Goal: Task Accomplishment & Management: Manage account settings

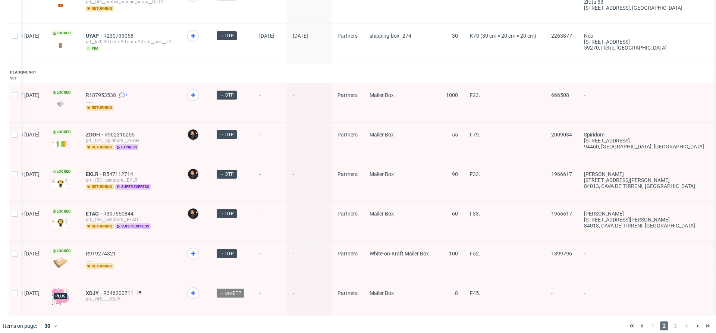
scroll to position [1036, 0]
click at [649, 322] on span "1" at bounding box center [653, 326] width 8 height 9
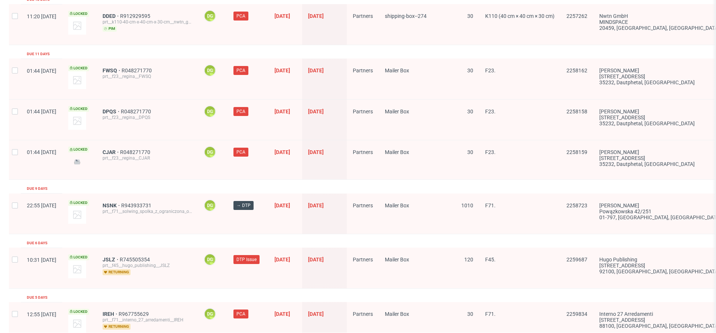
scroll to position [1119, 0]
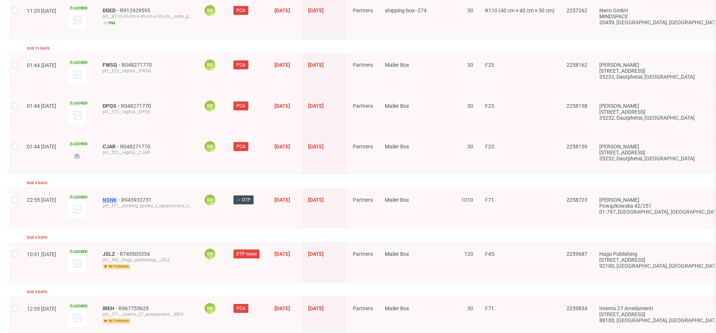
click at [121, 197] on span "NSNK" at bounding box center [112, 200] width 19 height 6
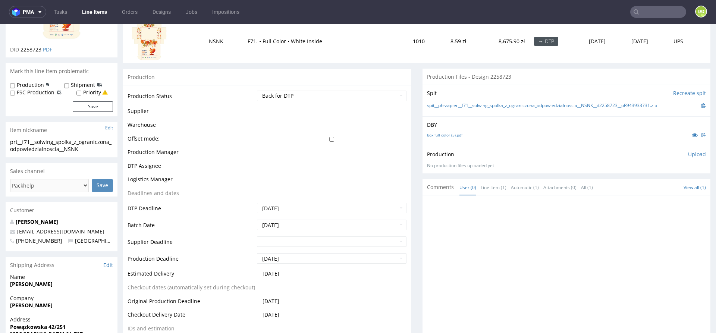
scroll to position [265, 0]
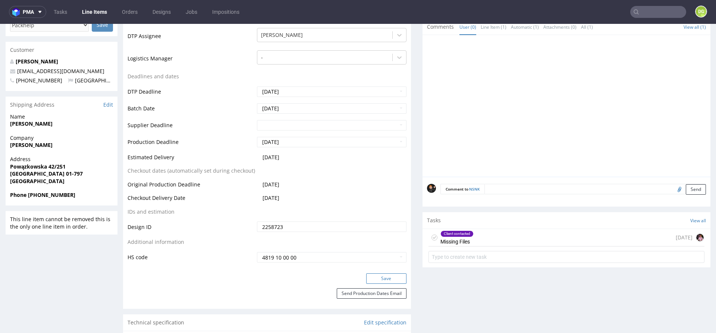
click at [395, 273] on button "Save" at bounding box center [386, 278] width 40 height 10
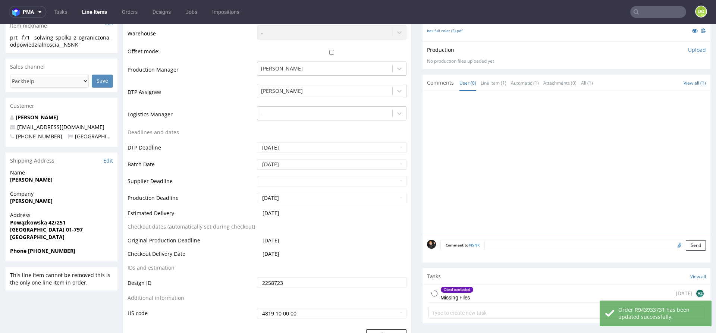
scroll to position [267, 0]
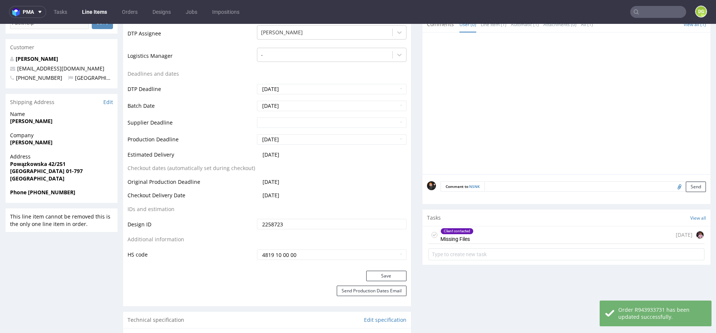
click at [461, 233] on div "Client contacted Missing Files" at bounding box center [456, 234] width 33 height 17
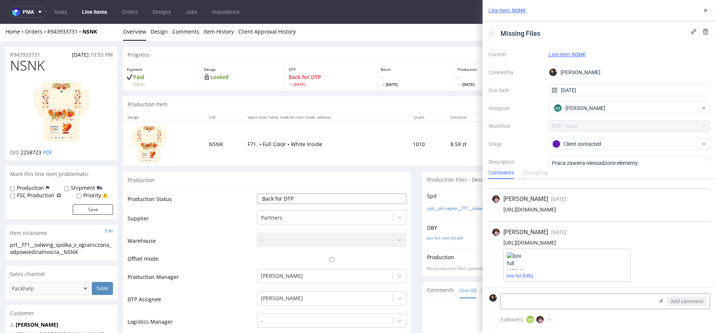
select select "dtp_in_process"
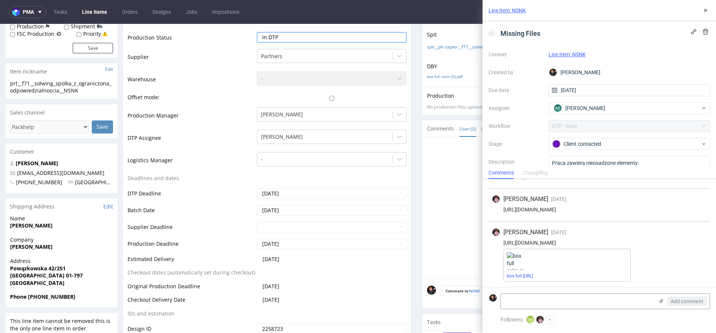
scroll to position [264, 0]
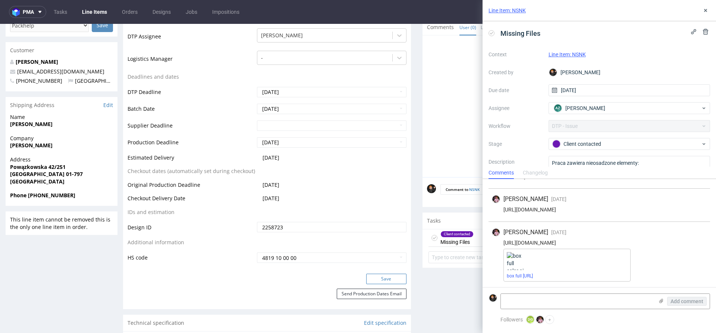
click at [395, 274] on button "Save" at bounding box center [386, 279] width 40 height 10
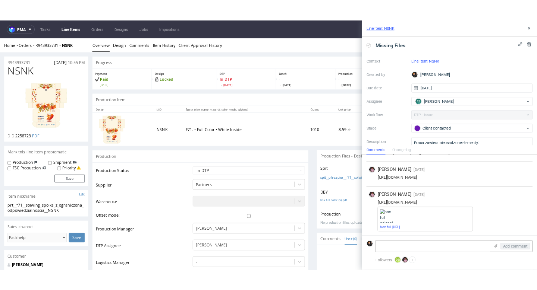
scroll to position [0, 0]
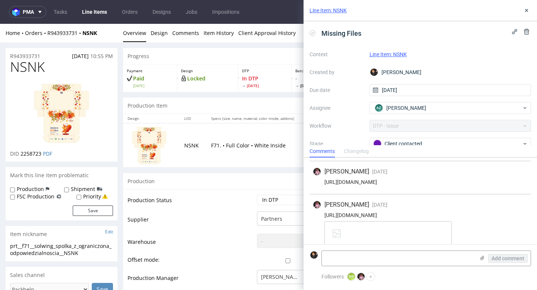
click at [527, 10] on use at bounding box center [526, 10] width 3 height 3
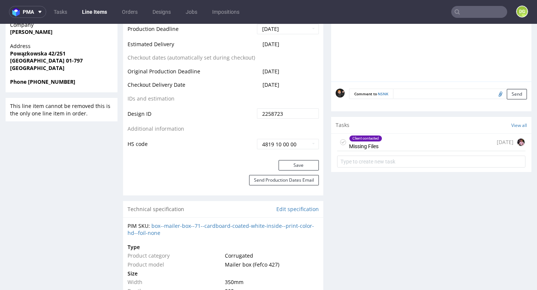
scroll to position [380, 0]
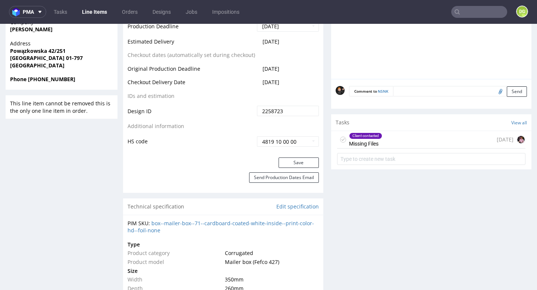
drag, startPoint x: 389, startPoint y: 139, endPoint x: 391, endPoint y: 163, distance: 24.3
click at [389, 139] on div "Client contacted Missing Files 6 days ago" at bounding box center [431, 140] width 188 height 18
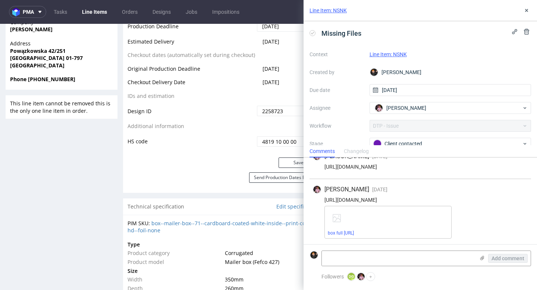
scroll to position [51, 0]
click at [349, 231] on link "box full color.ai" at bounding box center [341, 233] width 26 height 5
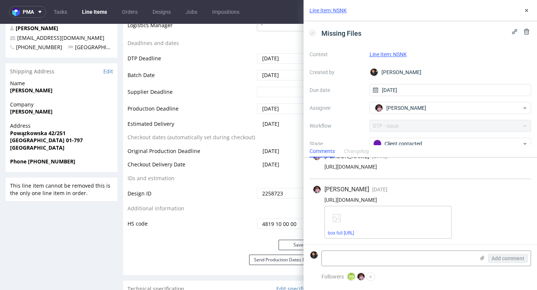
scroll to position [211, 0]
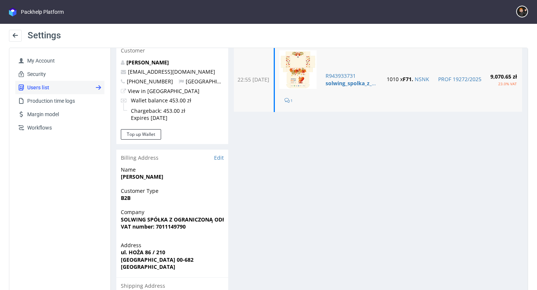
scroll to position [82, 0]
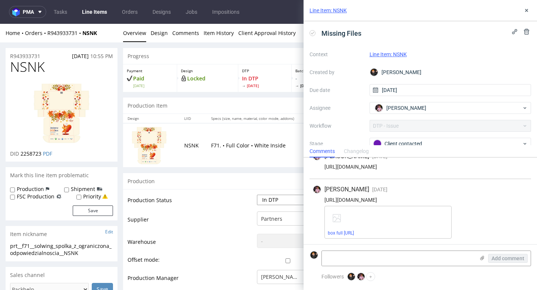
select select "dtp_issue"
drag, startPoint x: 426, startPoint y: 117, endPoint x: 426, endPoint y: 141, distance: 24.2
click at [426, 141] on div "Client contacted" at bounding box center [447, 144] width 148 height 8
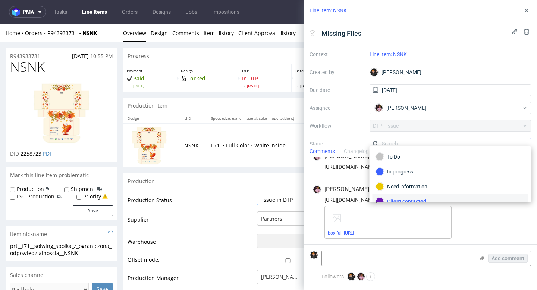
scroll to position [5, 0]
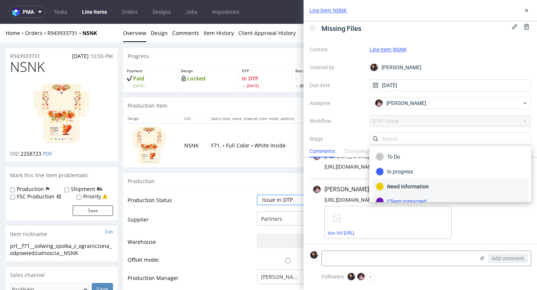
click at [418, 186] on div "Need information" at bounding box center [450, 187] width 149 height 8
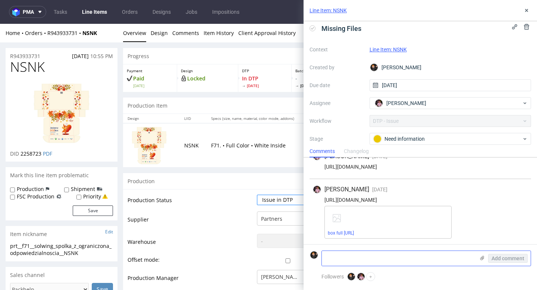
click at [354, 259] on textarea at bounding box center [398, 258] width 153 height 15
type textarea "Praca dalej zawiera brakujący element"
click at [514, 256] on span "Add comment" at bounding box center [507, 258] width 33 height 5
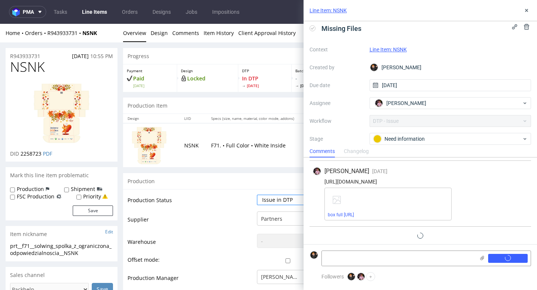
scroll to position [84, 0]
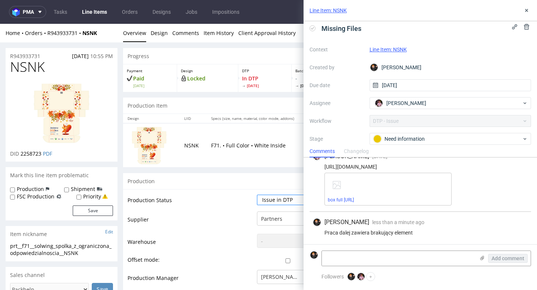
drag, startPoint x: 526, startPoint y: 10, endPoint x: 501, endPoint y: 8, distance: 25.1
click at [526, 10] on use at bounding box center [526, 10] width 3 height 3
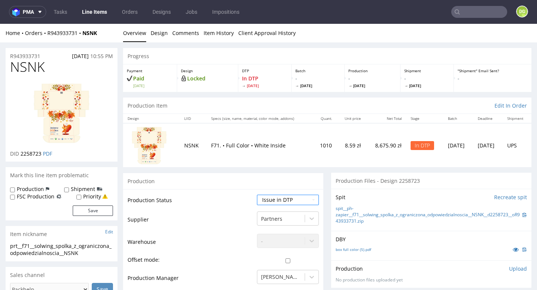
click at [100, 15] on link "Line Items" at bounding box center [95, 12] width 34 height 12
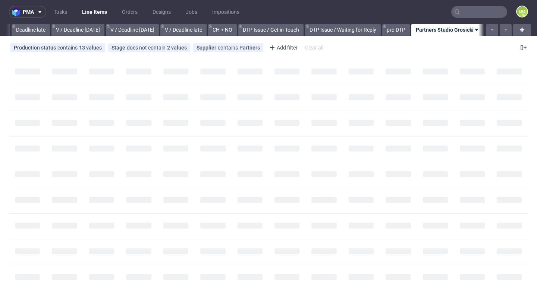
scroll to position [0, 898]
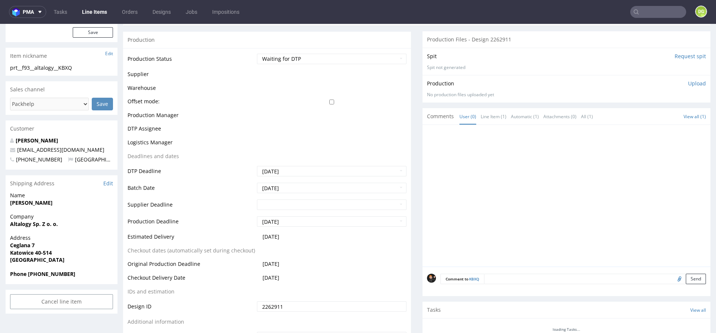
scroll to position [-13, 0]
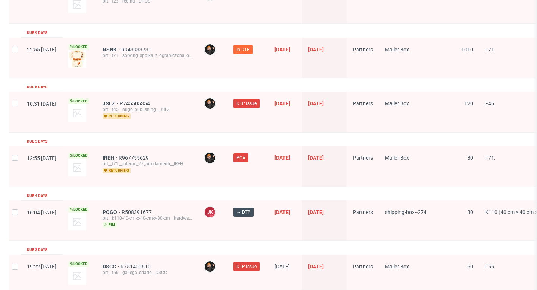
scroll to position [1270, 0]
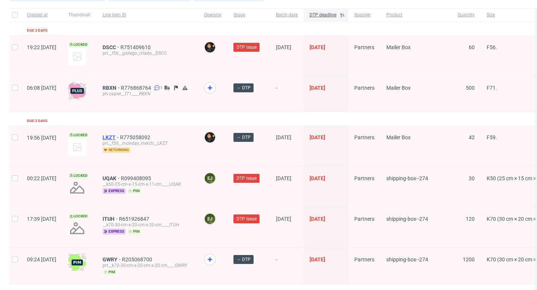
scroll to position [51, 0]
click at [120, 138] on span "LKZT" at bounding box center [112, 138] width 18 height 6
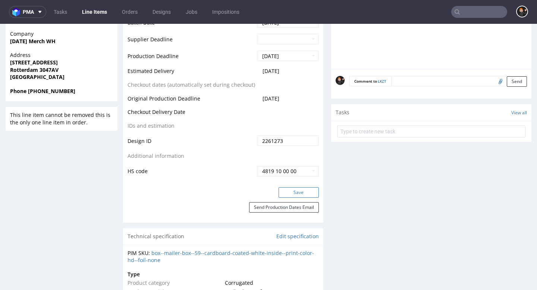
click at [299, 198] on button "Save" at bounding box center [299, 193] width 40 height 10
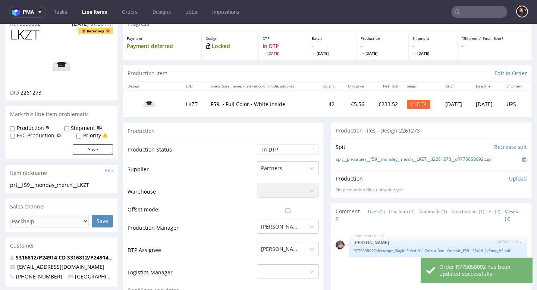
scroll to position [30, 0]
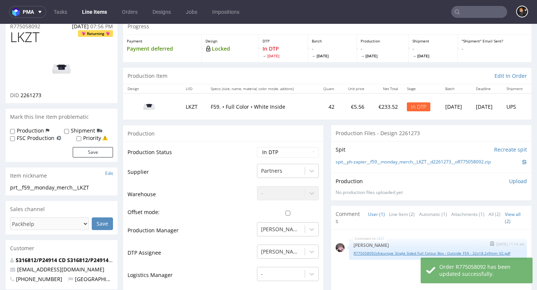
click at [377, 254] on link "R775058092sfceurope_Single Sided Full Colour Box - Outside_F59 - 32x18.2x9mm_V2…" at bounding box center [438, 254] width 169 height 6
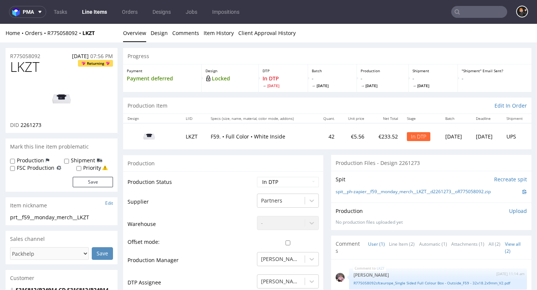
scroll to position [0, 0]
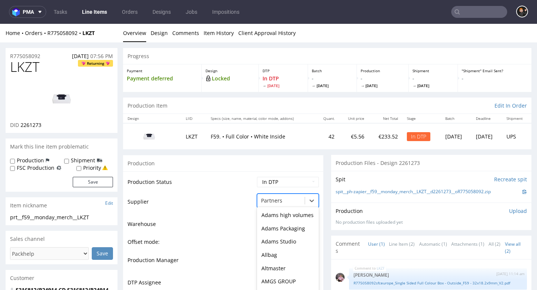
click at [273, 198] on div "Partners selected, 121 of 172. 172 results available. Use Up and Down to choose…" at bounding box center [288, 199] width 62 height 10
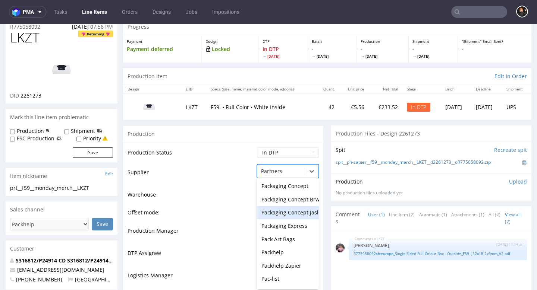
scroll to position [31, 0]
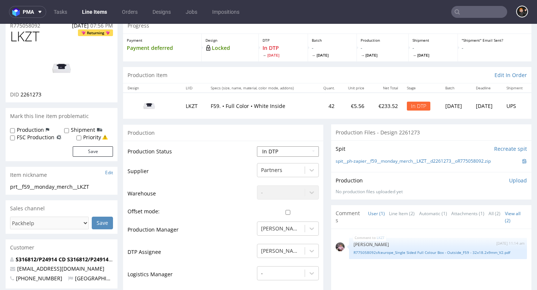
select select "dtp_ca_needed"
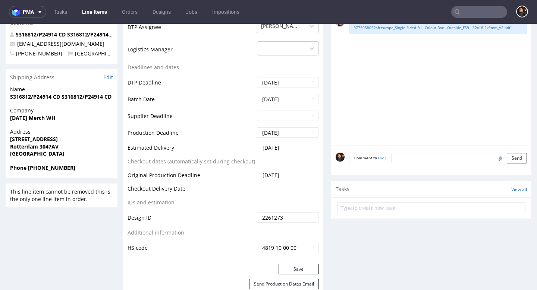
scroll to position [258, 0]
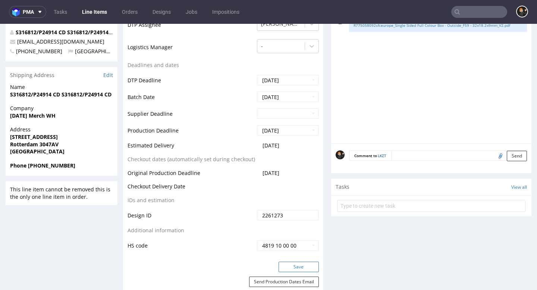
click at [291, 267] on button "Save" at bounding box center [299, 267] width 40 height 10
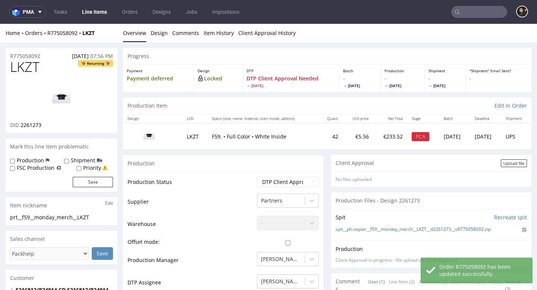
scroll to position [0, 0]
click at [507, 162] on div "Upload file" at bounding box center [514, 164] width 26 height 8
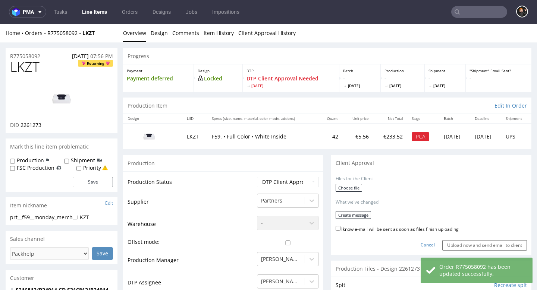
click at [359, 185] on div "Choose file" at bounding box center [431, 189] width 191 height 10
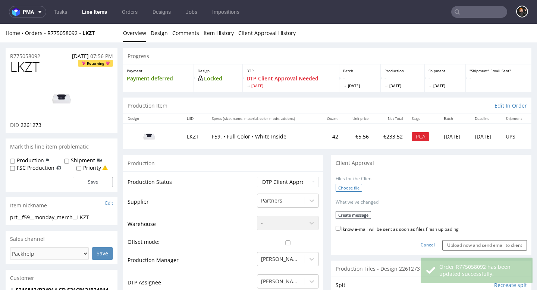
click at [353, 188] on label "Choose file" at bounding box center [349, 188] width 26 height 8
click at [0, 24] on input "Choose file" at bounding box center [0, 24] width 0 height 0
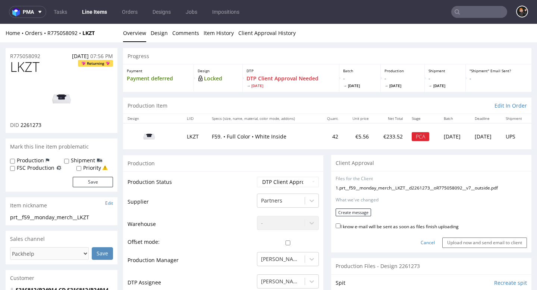
click at [368, 223] on label "I know e-mail will be sent as soon as files finish uploading" at bounding box center [397, 226] width 123 height 8
click at [340, 224] on input "I know e-mail will be sent as soon as files finish uploading" at bounding box center [338, 226] width 5 height 5
checkbox input "true"
click at [357, 214] on button "Create message" at bounding box center [353, 213] width 35 height 8
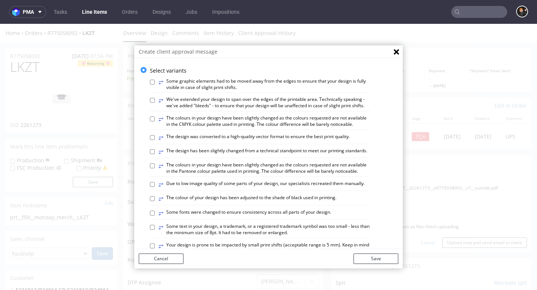
scroll to position [0, 0]
click at [261, 149] on label "⥂ The design has been slightly changed from a technical standpoint to meet our …" at bounding box center [262, 152] width 209 height 8
click at [155, 150] on input "⥂ The design has been slightly changed from a technical standpoint to meet our …" at bounding box center [152, 152] width 5 height 5
checkbox input "true"
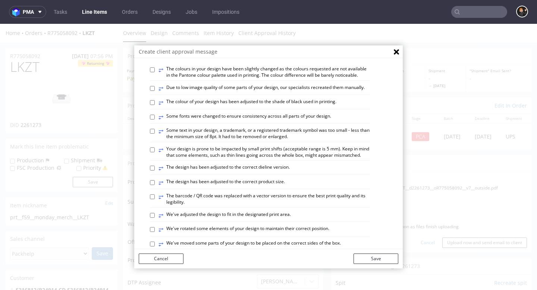
click at [264, 164] on label "⥂ The design has been adjusted to the correct dieline version." at bounding box center [223, 168] width 131 height 8
click at [155, 166] on input "⥂ The design has been adjusted to the correct dieline version." at bounding box center [152, 168] width 5 height 5
checkbox input "true"
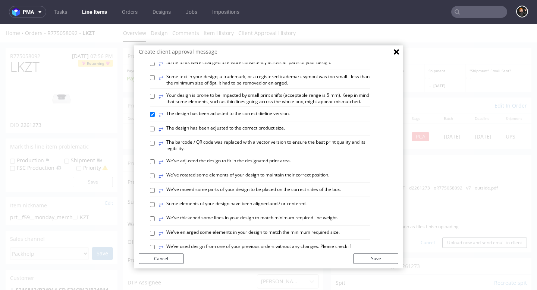
scroll to position [162, 0]
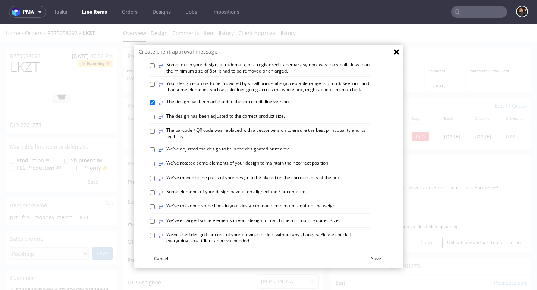
click at [288, 189] on label "⥂ Some elements of your design have been aligned and / or centered." at bounding box center [232, 193] width 148 height 8
click at [155, 191] on input "⥂ Some elements of your design have been aligned and / or centered." at bounding box center [152, 193] width 5 height 5
checkbox input "true"
click at [383, 263] on button "Save" at bounding box center [376, 259] width 45 height 10
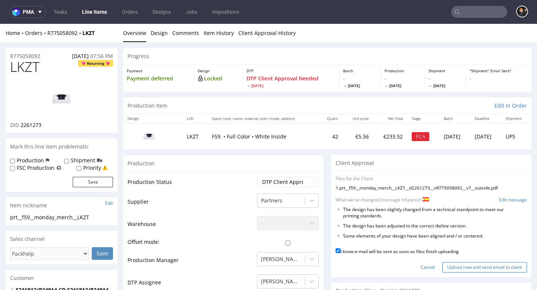
click at [462, 266] on input "Upload now and send email to client" at bounding box center [484, 268] width 85 height 10
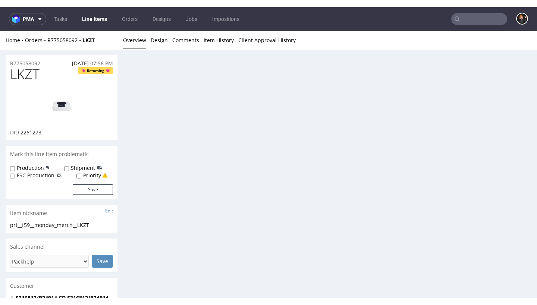
scroll to position [0, 0]
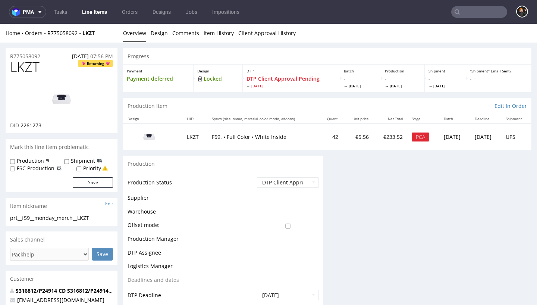
click at [92, 16] on link "Line Items" at bounding box center [95, 12] width 34 height 12
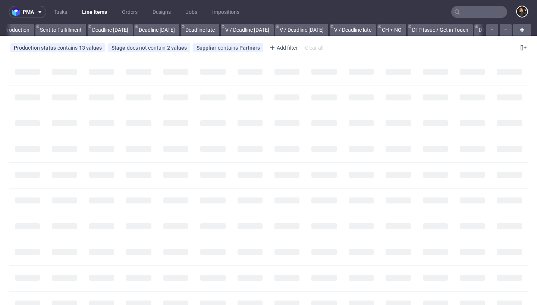
scroll to position [0, 898]
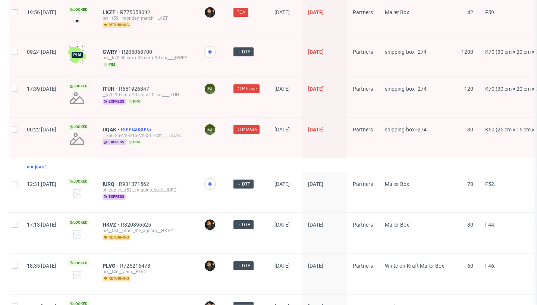
scroll to position [189, 0]
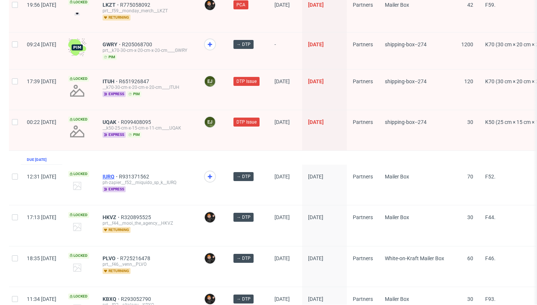
click at [119, 175] on span "IURQ" at bounding box center [111, 176] width 16 height 6
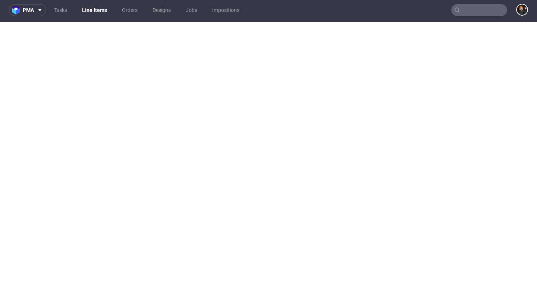
scroll to position [2, 0]
select select "dtp_in_process"
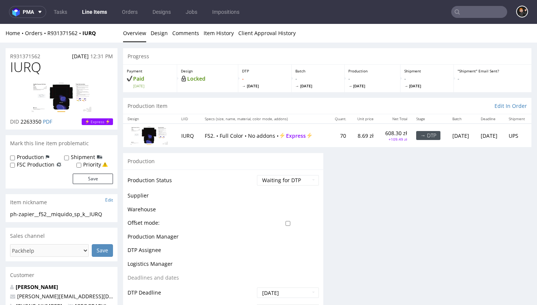
scroll to position [0, 0]
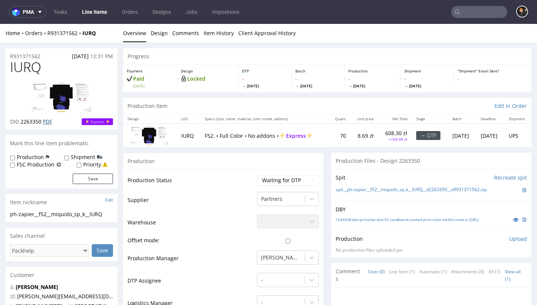
click at [47, 122] on link "PDF" at bounding box center [47, 121] width 9 height 7
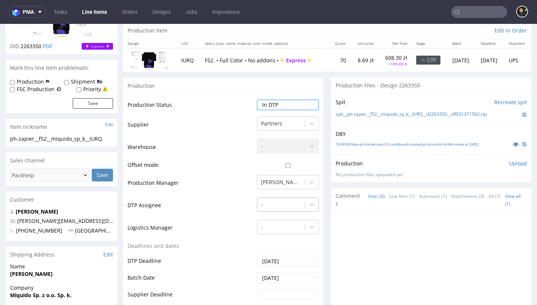
click at [270, 205] on div "-" at bounding box center [288, 202] width 62 height 10
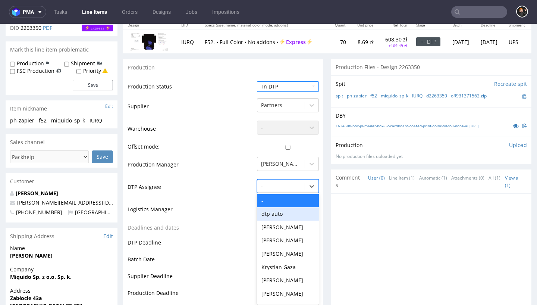
scroll to position [95, 0]
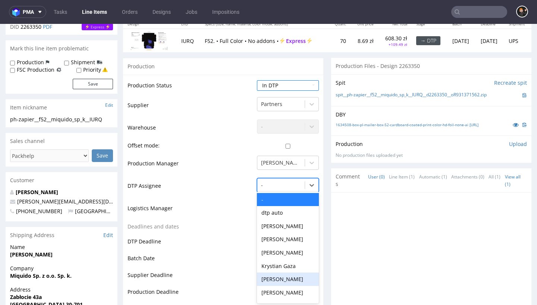
drag, startPoint x: 287, startPoint y: 273, endPoint x: 272, endPoint y: 265, distance: 17.4
click at [287, 273] on div "[PERSON_NAME]" at bounding box center [288, 278] width 62 height 13
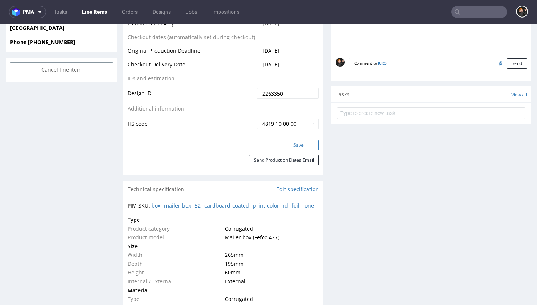
click at [308, 145] on button "Save" at bounding box center [299, 145] width 40 height 10
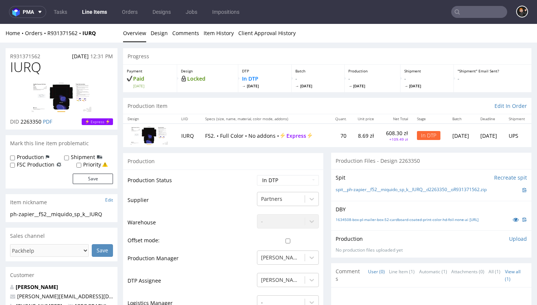
scroll to position [0, 0]
select select "dtp_ca_needed"
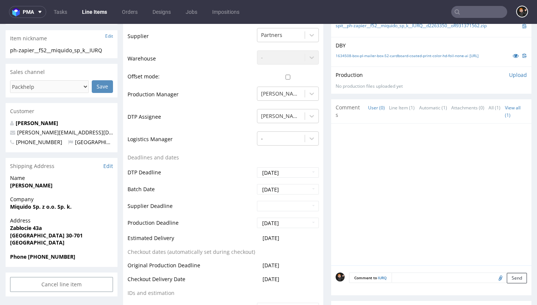
scroll to position [258, 0]
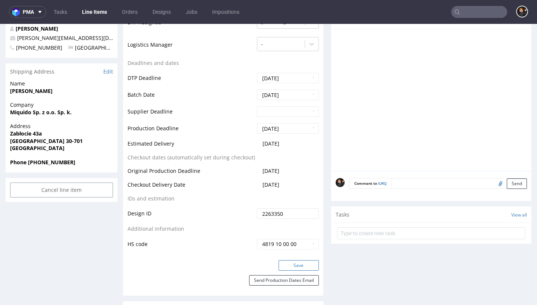
click at [307, 261] on button "Save" at bounding box center [299, 265] width 40 height 10
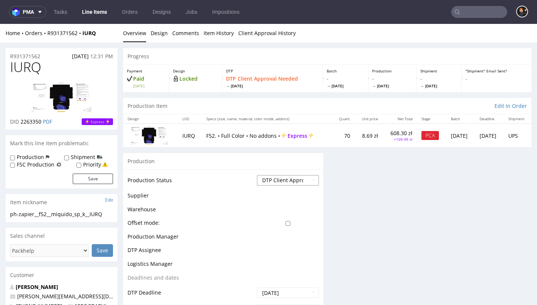
scroll to position [0, 0]
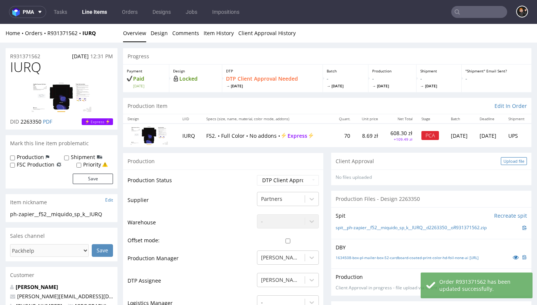
click at [502, 162] on div "Upload file" at bounding box center [514, 161] width 26 height 8
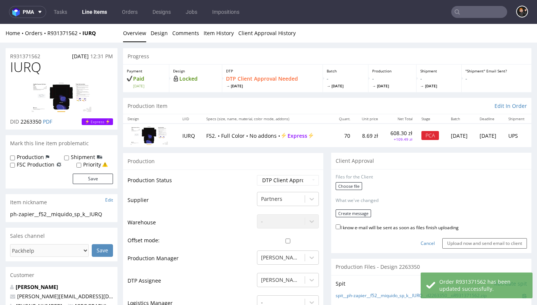
click at [361, 185] on div "Choose file" at bounding box center [431, 187] width 191 height 10
click at [353, 184] on label "Choose file" at bounding box center [349, 186] width 26 height 8
click at [0, 24] on input "Choose file" at bounding box center [0, 24] width 0 height 0
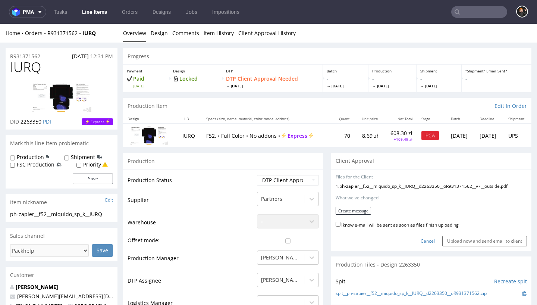
click at [370, 223] on label "I know e-mail will be sent as soon as files finish uploading" at bounding box center [397, 224] width 123 height 8
click at [340, 223] on input "I know e-mail will be sent as soon as files finish uploading" at bounding box center [338, 224] width 5 height 5
checkbox input "true"
click at [352, 210] on button "Create message" at bounding box center [353, 211] width 35 height 8
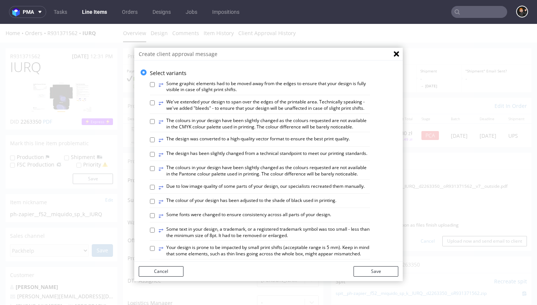
click at [294, 152] on label "⥂ The design has been slightly changed from a technical standpoint to meet our …" at bounding box center [262, 154] width 209 height 8
click at [155, 152] on input "⥂ The design has been slightly changed from a technical standpoint to meet our …" at bounding box center [152, 154] width 5 height 5
checkbox input "true"
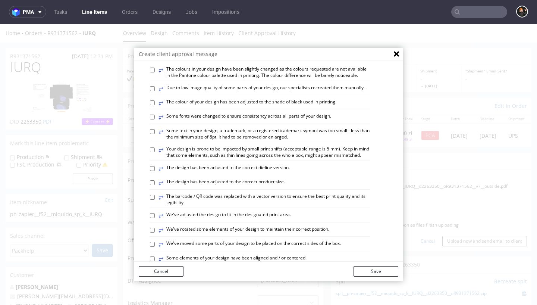
click at [264, 165] on label "⥂ The design has been adjusted to the correct dieline version." at bounding box center [223, 168] width 131 height 8
click at [155, 166] on input "⥂ The design has been adjusted to the correct dieline version." at bounding box center [152, 168] width 5 height 5
checkbox input "true"
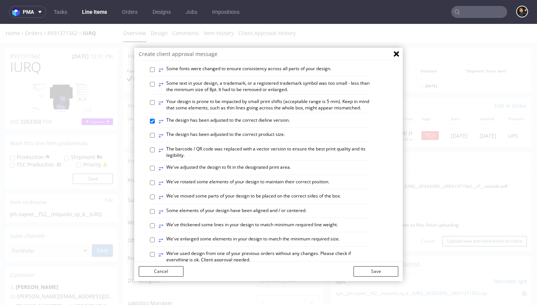
click at [274, 207] on label "⥂ Some elements of your design have been aligned and / or centered." at bounding box center [232, 211] width 148 height 8
click at [155, 209] on input "⥂ Some elements of your design have been aligned and / or centered." at bounding box center [152, 211] width 5 height 5
checkbox input "true"
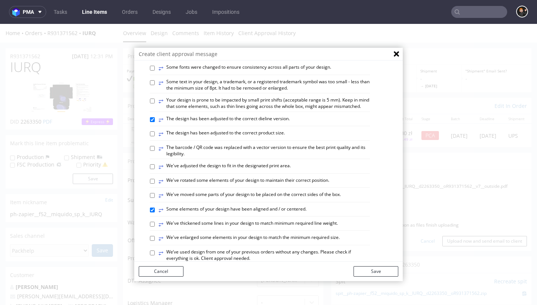
click at [371, 271] on button "Save" at bounding box center [376, 271] width 45 height 10
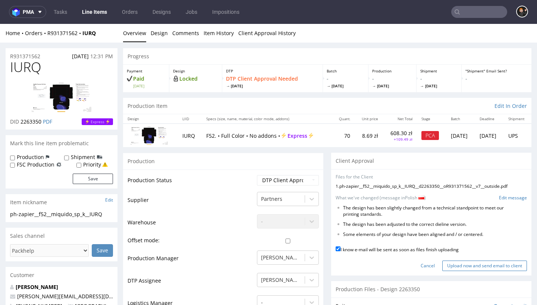
click at [453, 261] on input "Upload now and send email to client" at bounding box center [484, 265] width 85 height 10
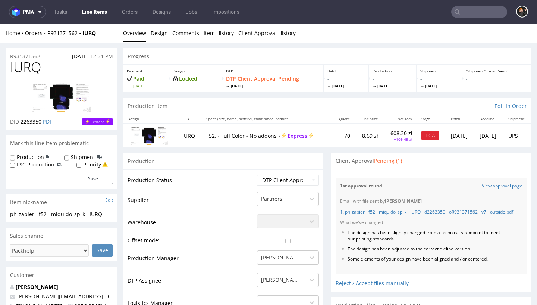
scroll to position [0, 0]
click at [98, 12] on link "Line Items" at bounding box center [95, 12] width 34 height 12
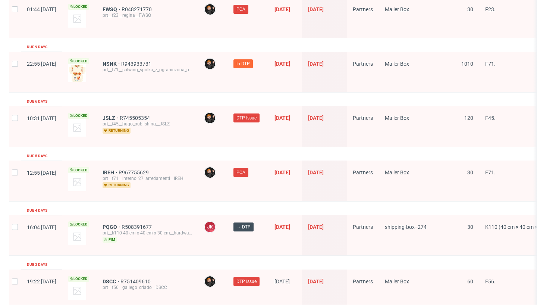
scroll to position [1256, 0]
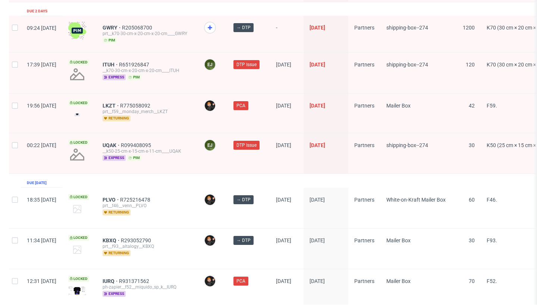
scroll to position [163, 0]
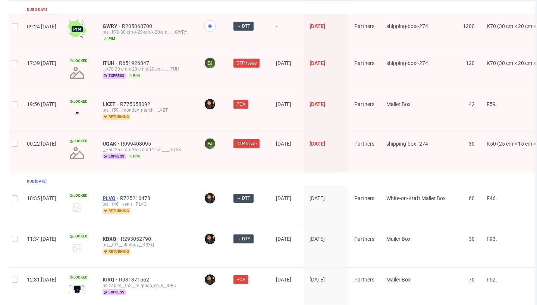
click at [120, 198] on span "PLVO" at bounding box center [112, 198] width 18 height 6
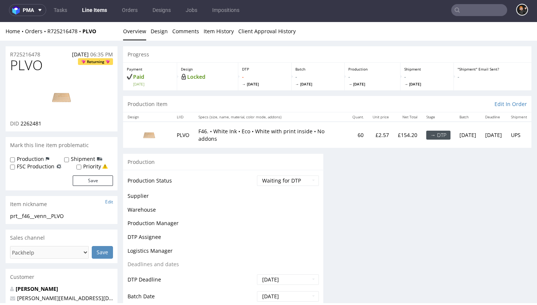
click at [278, 191] on td "Waiting for Artwork Waiting for Diecut Waiting for Mockup Waiting for DTP Waiti…" at bounding box center [287, 183] width 64 height 17
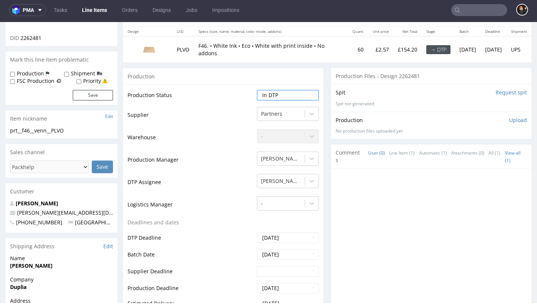
scroll to position [244, 0]
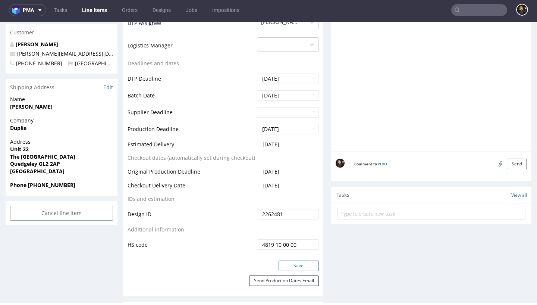
click at [287, 271] on button "Save" at bounding box center [299, 265] width 40 height 10
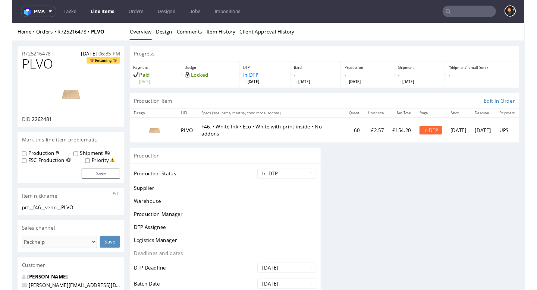
scroll to position [0, 0]
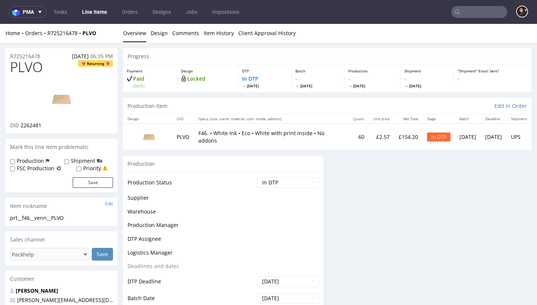
click at [34, 68] on span "PLVO" at bounding box center [26, 67] width 33 height 15
copy span "PLVO"
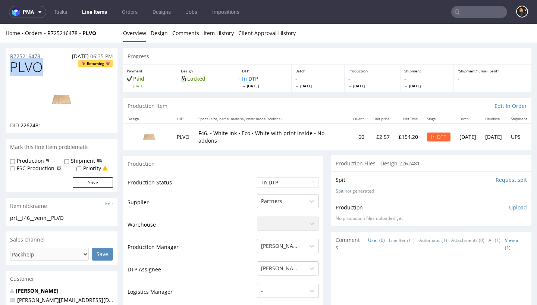
click at [69, 92] on img at bounding box center [62, 99] width 60 height 34
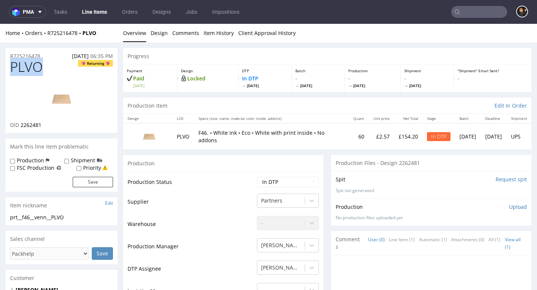
click at [76, 102] on img at bounding box center [62, 99] width 60 height 34
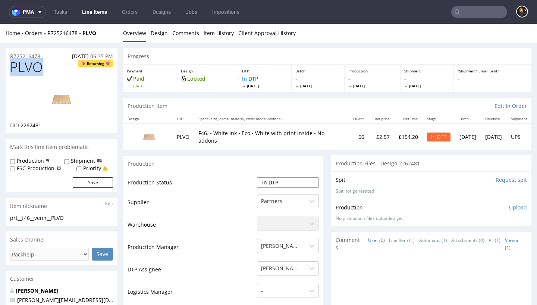
select select "dtp_ca_needed"
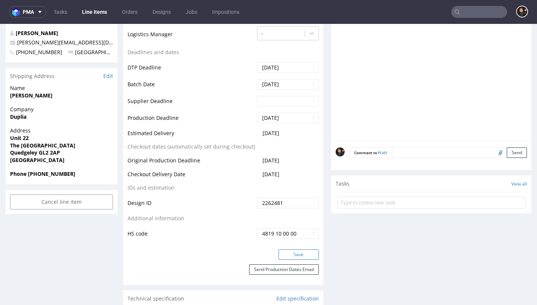
click at [286, 249] on button "Save" at bounding box center [299, 254] width 40 height 10
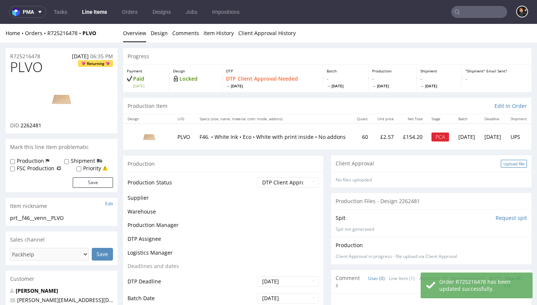
click at [512, 163] on div "Upload file" at bounding box center [514, 164] width 26 height 8
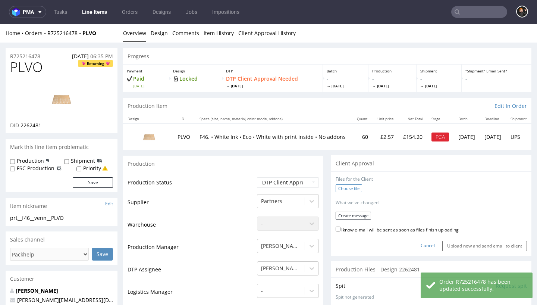
click at [354, 189] on label "Choose file" at bounding box center [349, 188] width 26 height 8
click at [0, 24] on input "Choose file" at bounding box center [0, 24] width 0 height 0
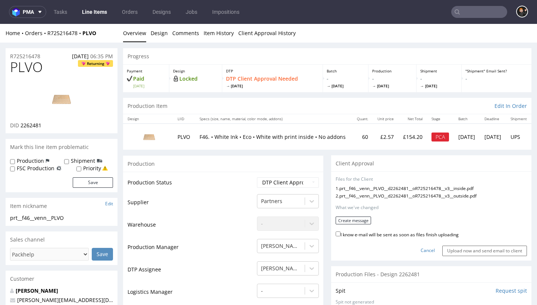
click at [377, 230] on label "I know e-mail will be sent as soon as files finish uploading" at bounding box center [397, 234] width 123 height 8
click at [340, 231] on input "I know e-mail will be sent as soon as files finish uploading" at bounding box center [338, 233] width 5 height 5
checkbox input "true"
click at [362, 222] on button "Create message" at bounding box center [353, 220] width 35 height 8
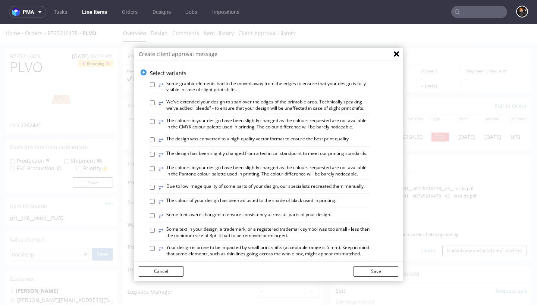
click at [280, 184] on label "⥂ Due to low image quality of some parts of your design, our specialists recrea…" at bounding box center [261, 187] width 206 height 8
click at [155, 185] on input "⥂ Due to low image quality of some parts of your design, our specialists recrea…" at bounding box center [152, 187] width 5 height 5
click at [293, 185] on label "⥂ Due to low image quality of some parts of your design, our specialists recrea…" at bounding box center [261, 187] width 206 height 8
click at [155, 185] on input "⥂ Due to low image quality of some parts of your design, our specialists recrea…" at bounding box center [152, 187] width 5 height 5
click at [272, 186] on label "⥂ Due to low image quality of some parts of your design, our specialists recrea…" at bounding box center [261, 187] width 206 height 8
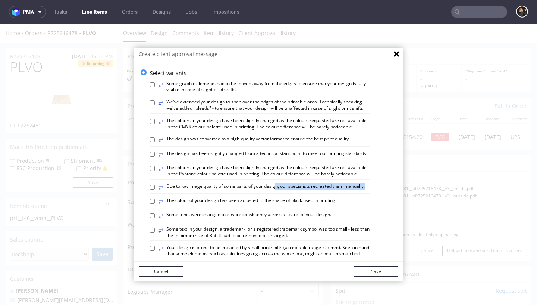
click at [155, 186] on input "⥂ Due to low image quality of some parts of your design, our specialists recrea…" at bounding box center [152, 187] width 5 height 5
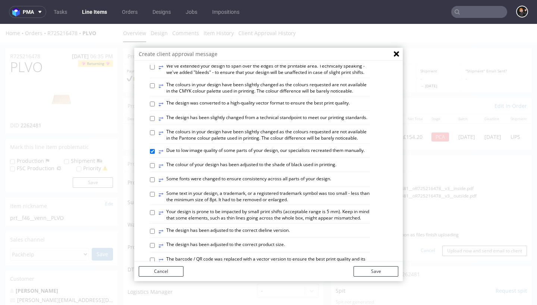
click at [253, 149] on label "⥂ Due to low image quality of some parts of your design, our specialists recrea…" at bounding box center [261, 151] width 206 height 8
click at [155, 149] on input "⥂ Due to low image quality of some parts of your design, our specialists recrea…" at bounding box center [152, 151] width 5 height 5
checkbox input "false"
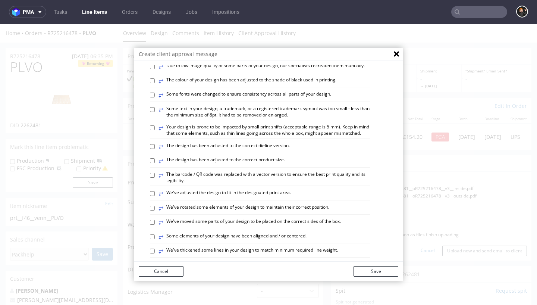
scroll to position [132, 0]
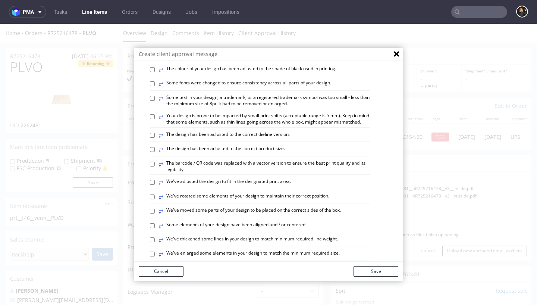
click at [274, 222] on label "⥂ Some elements of your design have been aligned and / or centered." at bounding box center [232, 226] width 148 height 8
click at [155, 223] on input "⥂ Some elements of your design have been aligned and / or centered." at bounding box center [152, 225] width 5 height 5
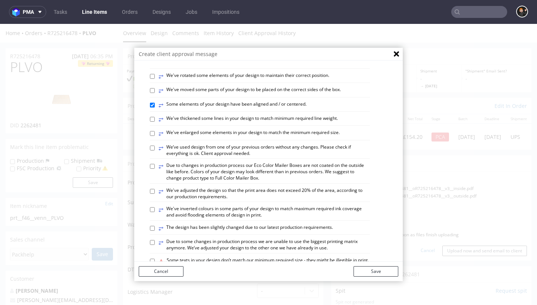
scroll to position [212, 0]
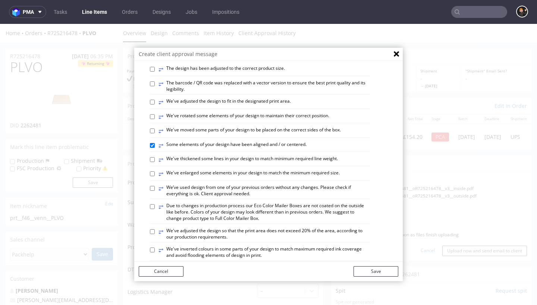
click at [258, 141] on label "⥂ Some elements of your design have been aligned and / or centered." at bounding box center [232, 145] width 148 height 8
click at [155, 143] on input "⥂ Some elements of your design have been aligned and / or centered." at bounding box center [152, 145] width 5 height 5
click at [263, 141] on label "⥂ Some elements of your design have been aligned and / or centered." at bounding box center [232, 145] width 148 height 8
click at [155, 143] on input "⥂ Some elements of your design have been aligned and / or centered." at bounding box center [152, 145] width 5 height 5
checkbox input "true"
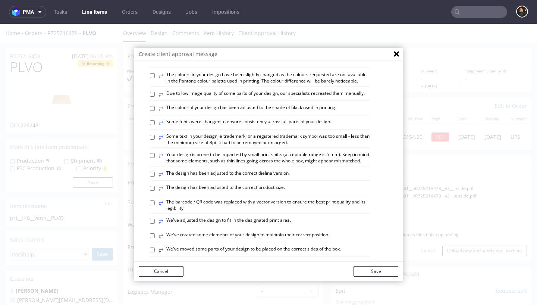
scroll to position [94, 0]
click at [310, 198] on label "⥂ The barcode / QR code was replaced with a vector version to ensure the best p…" at bounding box center [263, 204] width 211 height 13
click at [155, 200] on input "⥂ The barcode / QR code was replaced with a vector version to ensure the best p…" at bounding box center [152, 202] width 5 height 5
checkbox input "true"
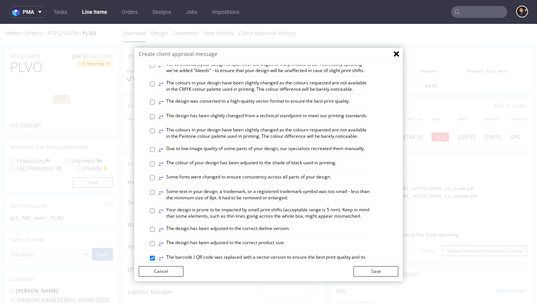
scroll to position [0, 0]
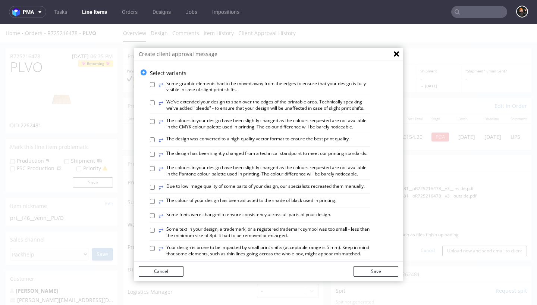
click at [268, 150] on label "⥂ The design has been slightly changed from a technical standpoint to meet our …" at bounding box center [262, 154] width 209 height 8
click at [155, 152] on input "⥂ The design has been slightly changed from a technical standpoint to meet our …" at bounding box center [152, 154] width 5 height 5
checkbox input "true"
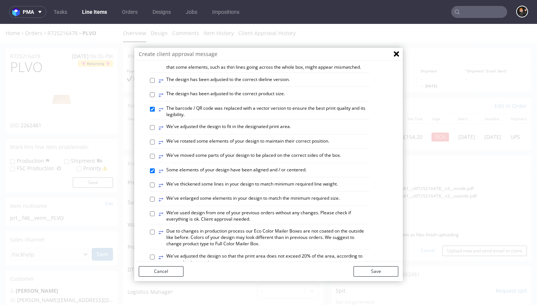
scroll to position [196, 0]
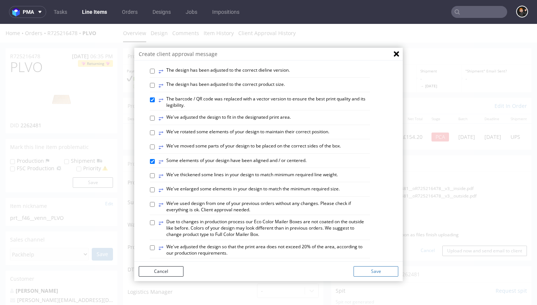
click at [373, 273] on button "Save" at bounding box center [376, 271] width 45 height 10
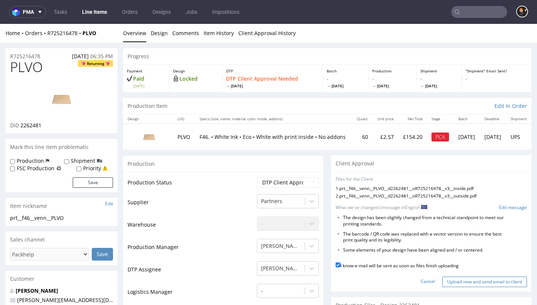
click at [475, 276] on input "Upload now and send email to client" at bounding box center [484, 281] width 85 height 10
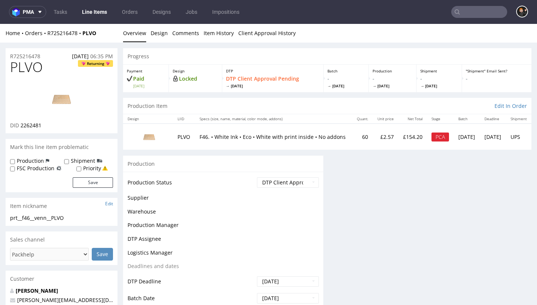
scroll to position [0, 0]
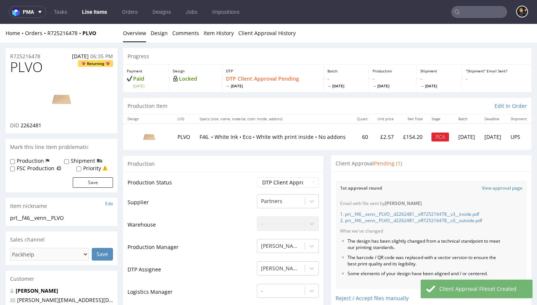
click at [101, 10] on link "Line Items" at bounding box center [95, 12] width 34 height 12
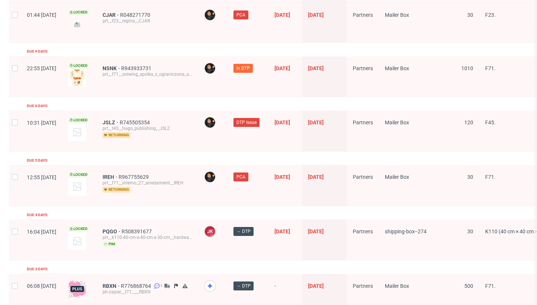
scroll to position [1251, 0]
click at [121, 66] on span "NSNK" at bounding box center [112, 69] width 19 height 6
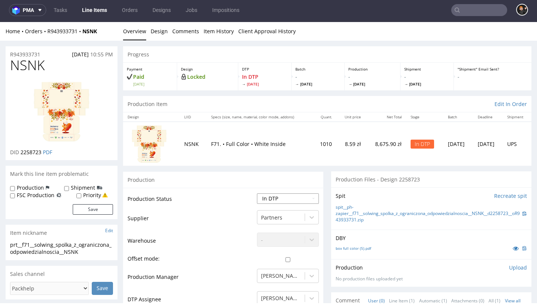
select select "dtp_issue"
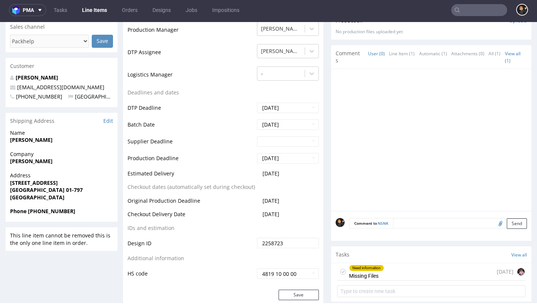
scroll to position [260, 0]
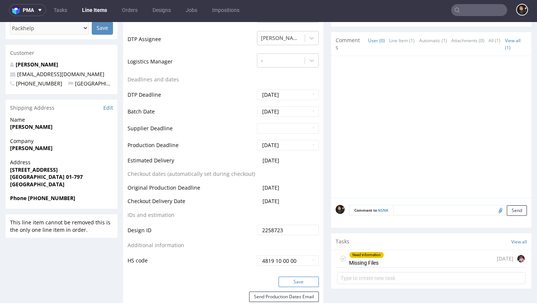
click at [299, 278] on button "Save" at bounding box center [299, 281] width 40 height 10
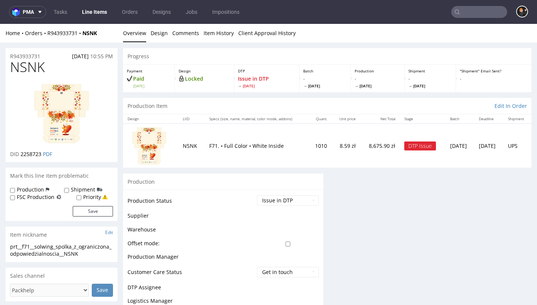
scroll to position [0, 0]
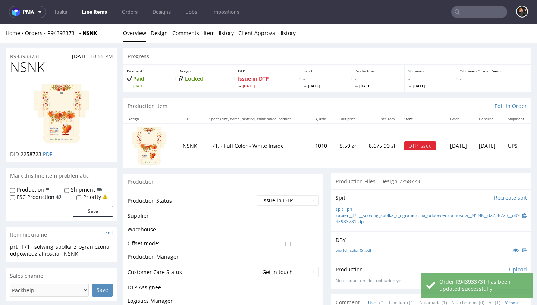
click at [89, 16] on link "Line Items" at bounding box center [95, 12] width 34 height 12
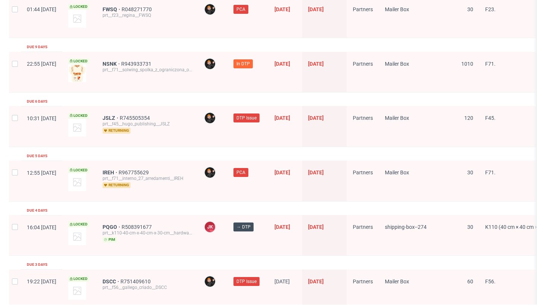
scroll to position [1256, 0]
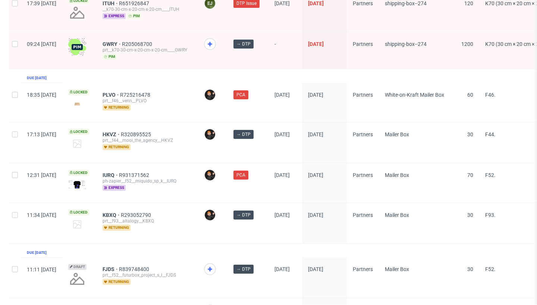
scroll to position [232, 0]
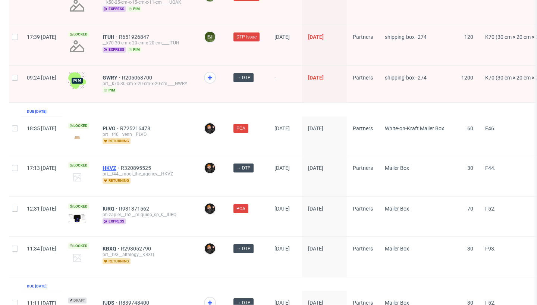
click at [121, 169] on span "HKVZ" at bounding box center [112, 168] width 18 height 6
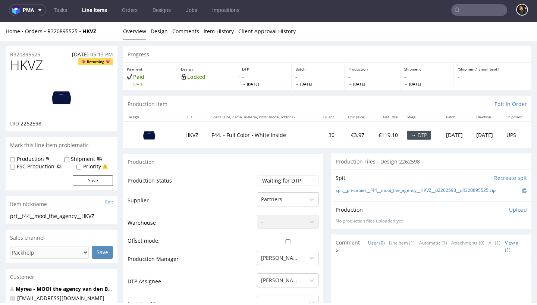
select select "dtp_in_process"
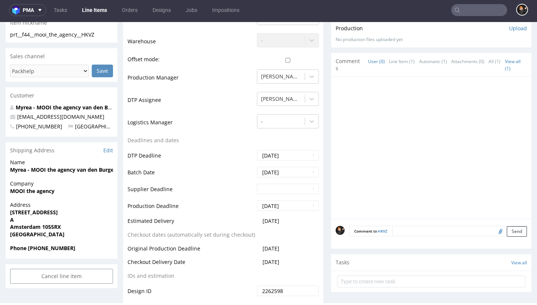
scroll to position [208, 0]
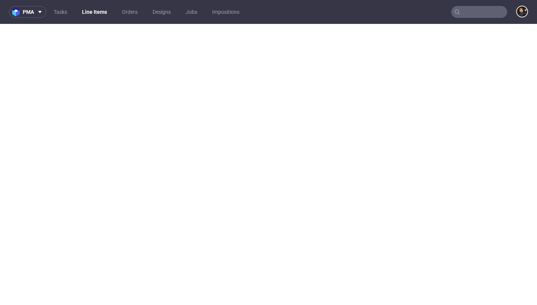
select select "dtp_in_process"
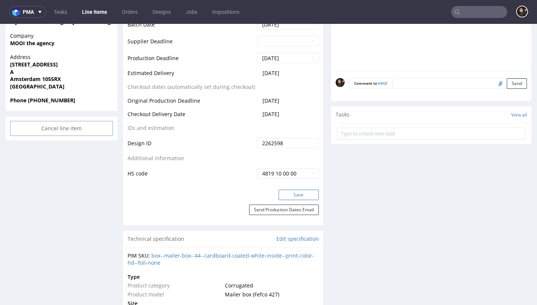
scroll to position [2, 0]
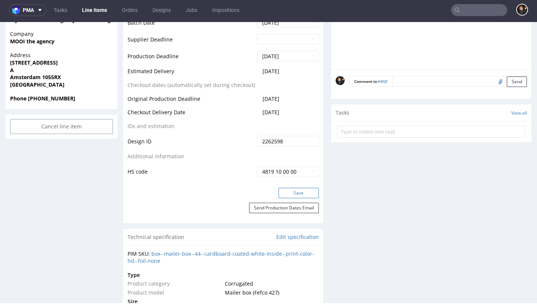
click at [289, 198] on button "Save" at bounding box center [299, 193] width 40 height 10
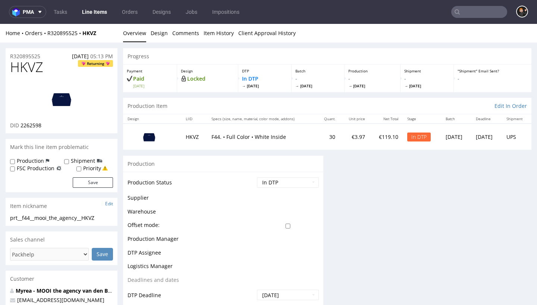
scroll to position [0, 0]
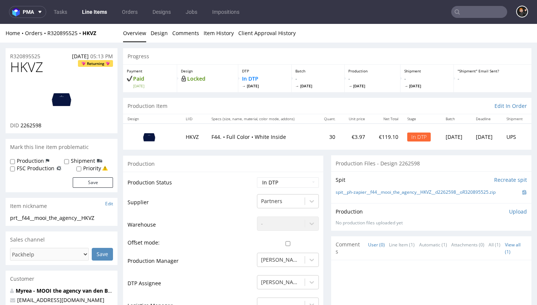
click at [282, 187] on td "Waiting for Artwork Waiting for Diecut Waiting for Mockup Waiting for DTP Waiti…" at bounding box center [287, 184] width 64 height 17
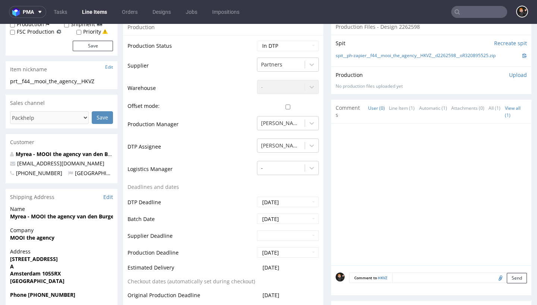
scroll to position [233, 0]
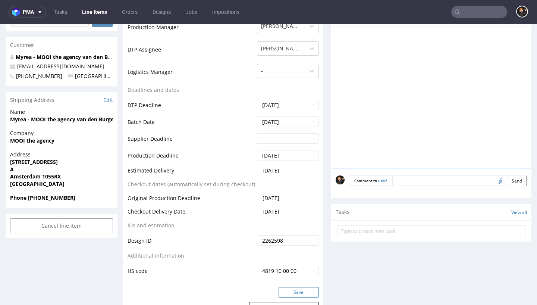
click at [308, 287] on button "Save" at bounding box center [299, 292] width 40 height 10
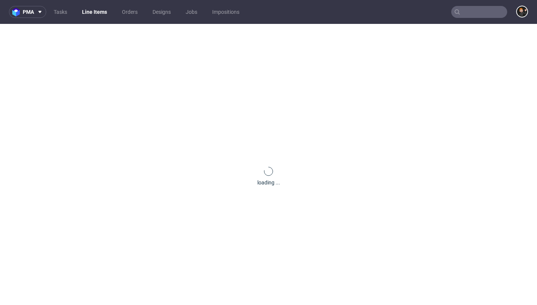
scroll to position [0, 0]
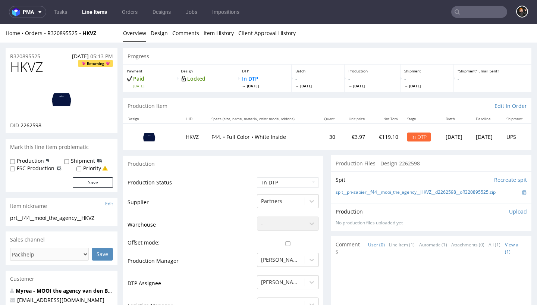
click at [368, 81] on p "- Wed 1 Oct" at bounding box center [372, 81] width 48 height 13
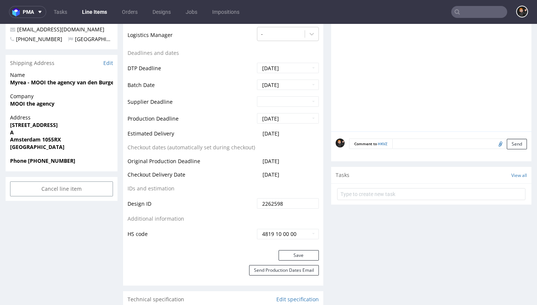
scroll to position [271, 0]
click at [311, 249] on button "Save" at bounding box center [299, 254] width 40 height 10
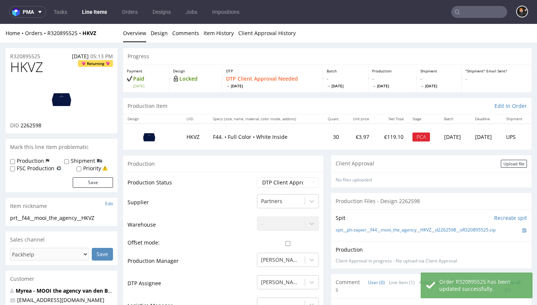
scroll to position [0, 0]
click at [160, 37] on link "Design" at bounding box center [159, 33] width 17 height 18
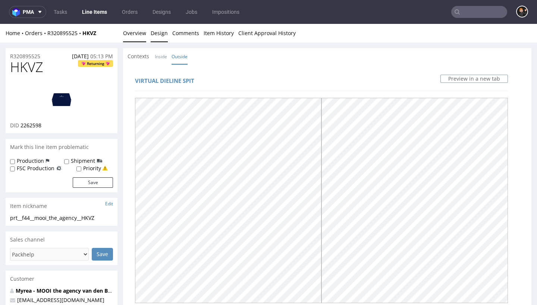
drag, startPoint x: 129, startPoint y: 33, endPoint x: 126, endPoint y: 33, distance: 3.7
click at [129, 33] on link "Overview" at bounding box center [134, 33] width 23 height 18
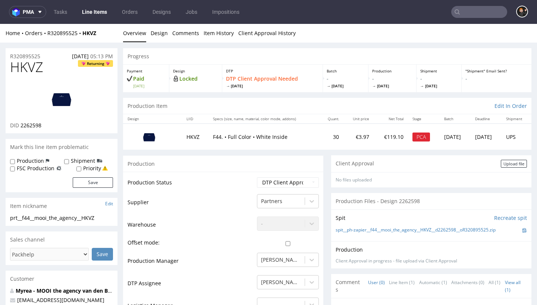
select select "dtp_production_ready"
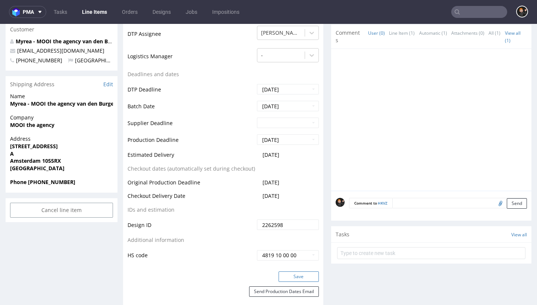
click at [291, 276] on button "Save" at bounding box center [299, 276] width 40 height 10
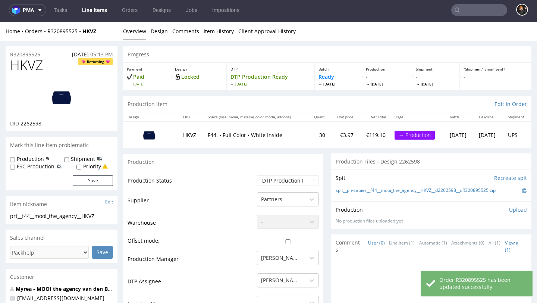
click at [511, 210] on p "Upload" at bounding box center [518, 209] width 18 height 7
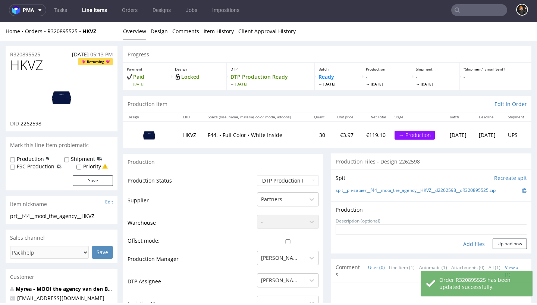
click at [472, 239] on div "Add files" at bounding box center [473, 243] width 37 height 11
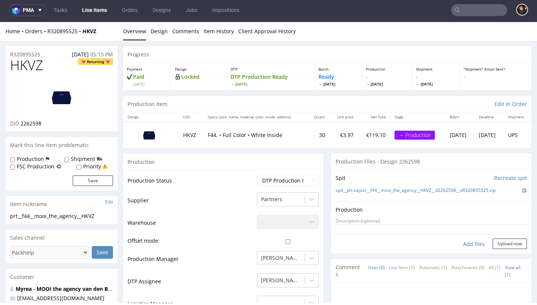
type input "C:\fakepath\prt__f44__mooi_the_agency__HKVZ__d2262598__oR320895525__v7__outside…"
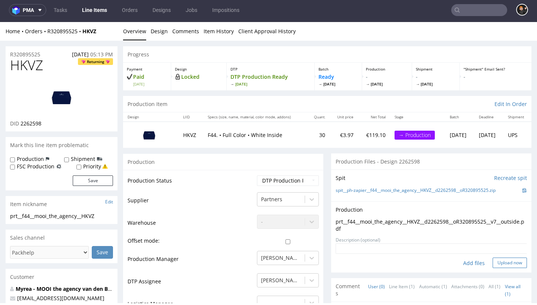
click at [496, 258] on button "Upload now" at bounding box center [510, 262] width 34 height 10
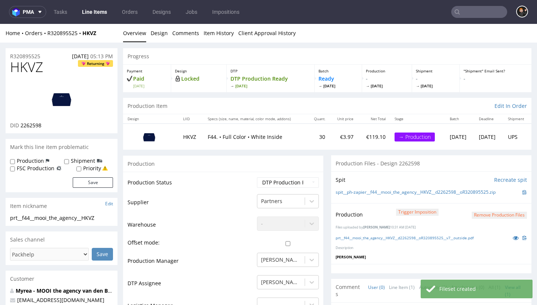
click at [97, 12] on link "Line Items" at bounding box center [95, 12] width 34 height 12
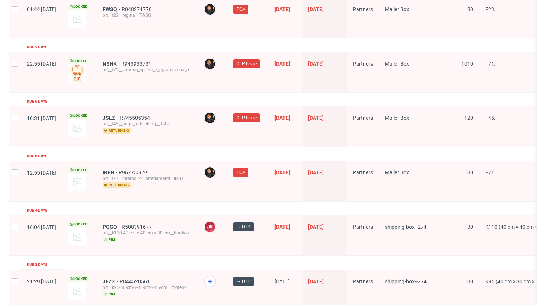
scroll to position [1256, 0]
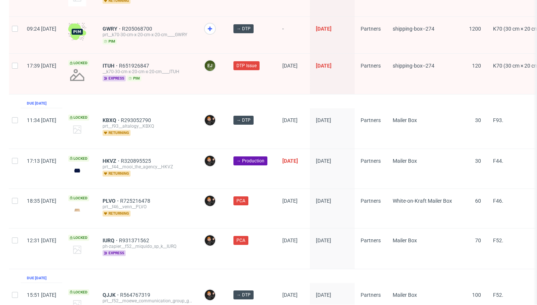
scroll to position [247, 0]
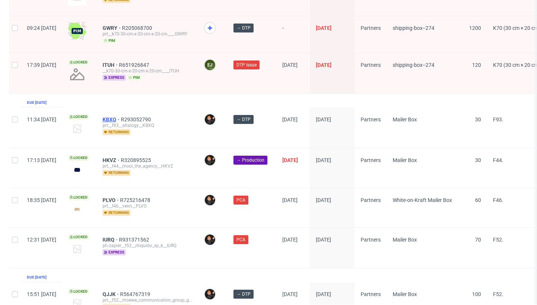
click at [121, 122] on span "KBXQ" at bounding box center [112, 119] width 18 height 6
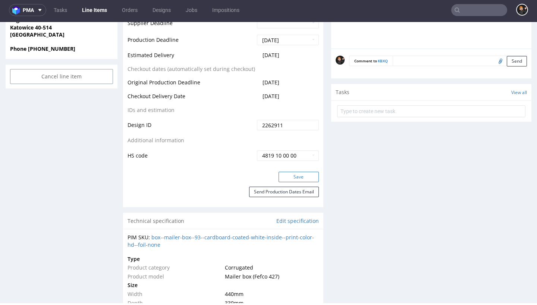
click at [286, 182] on button "Save" at bounding box center [299, 177] width 40 height 10
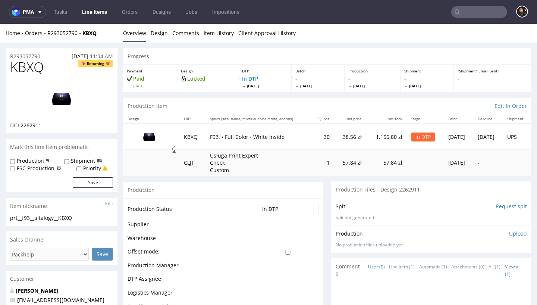
click at [32, 67] on span "KBXQ" at bounding box center [27, 67] width 34 height 15
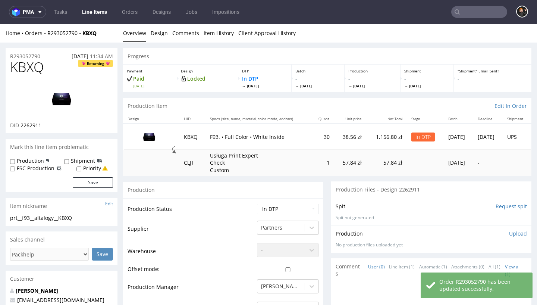
click at [35, 69] on span "KBXQ" at bounding box center [27, 67] width 34 height 15
copy span "KBXQ"
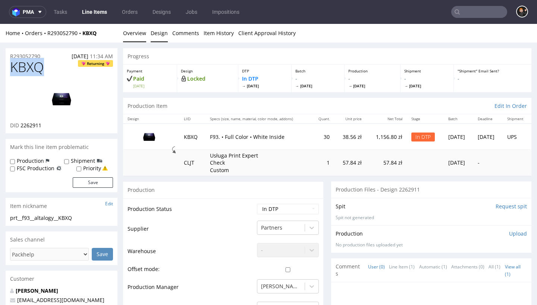
click at [162, 35] on link "Design" at bounding box center [159, 33] width 17 height 18
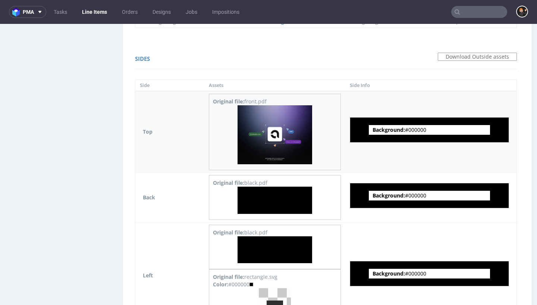
scroll to position [687, 0]
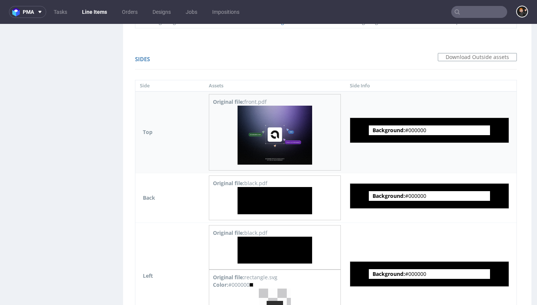
click at [289, 131] on img at bounding box center [275, 135] width 75 height 59
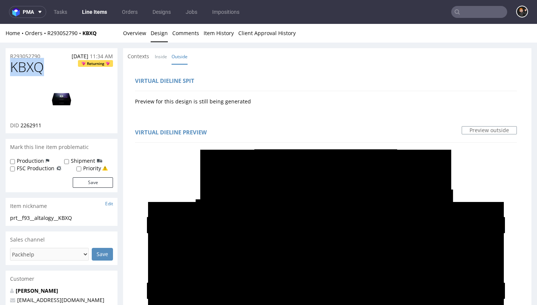
scroll to position [0, 0]
click at [143, 36] on link "Overview" at bounding box center [134, 33] width 23 height 18
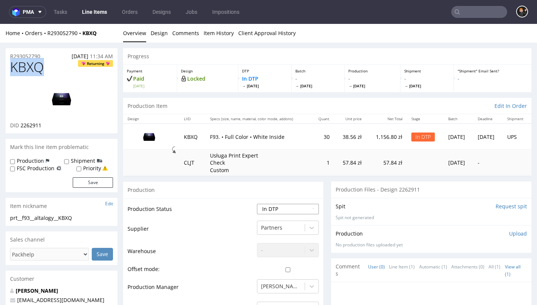
select select "dtp_ca_needed"
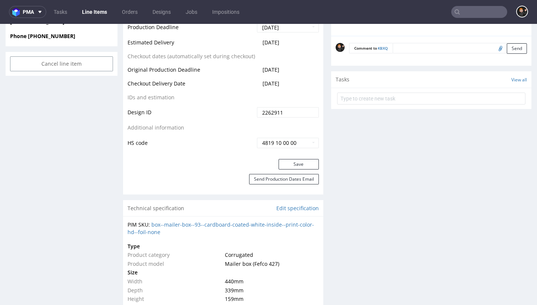
scroll to position [433, 0]
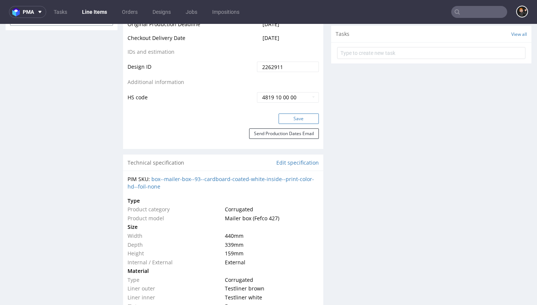
click at [294, 118] on button "Save" at bounding box center [299, 118] width 40 height 10
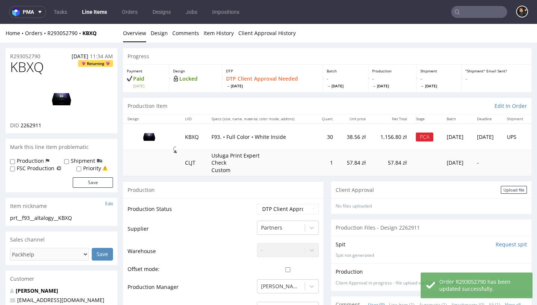
scroll to position [0, 0]
click at [515, 189] on div "Upload file" at bounding box center [514, 190] width 26 height 8
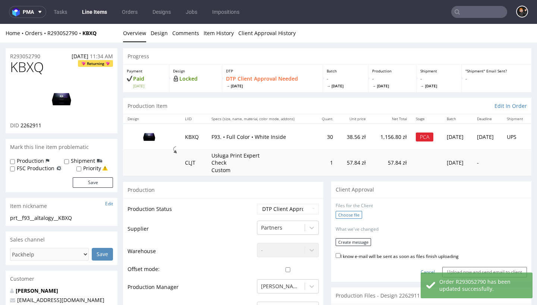
click at [353, 211] on label "Choose file" at bounding box center [349, 215] width 26 height 8
click at [0, 24] on input "Choose file" at bounding box center [0, 24] width 0 height 0
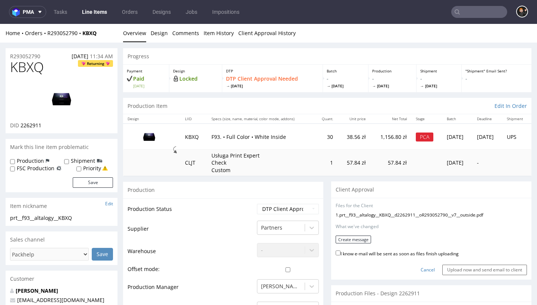
click at [393, 249] on label "I know e-mail will be sent as soon as files finish uploading" at bounding box center [397, 253] width 123 height 8
click at [340, 250] on input "I know e-mail will be sent as soon as files finish uploading" at bounding box center [338, 252] width 5 height 5
checkbox input "true"
click at [363, 239] on button "Create message" at bounding box center [353, 239] width 35 height 8
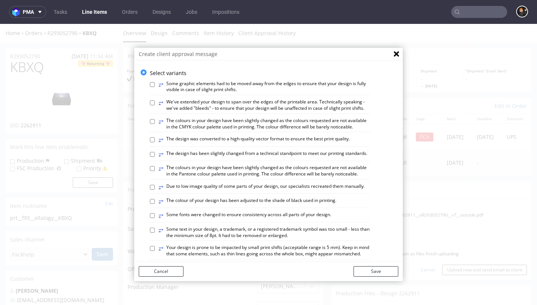
click at [302, 153] on label "⥂ The design has been slightly changed from a technical standpoint to meet our …" at bounding box center [262, 154] width 209 height 8
click at [155, 153] on input "⥂ The design has been slightly changed from a technical standpoint to meet our …" at bounding box center [152, 154] width 5 height 5
checkbox input "true"
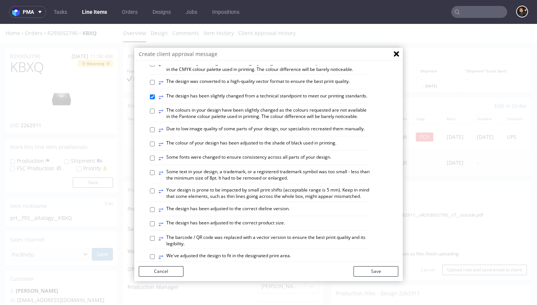
scroll to position [88, 0]
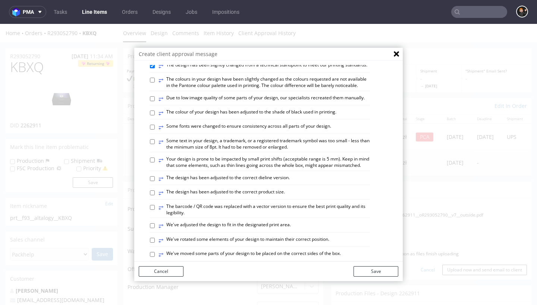
drag, startPoint x: 273, startPoint y: 175, endPoint x: 271, endPoint y: 183, distance: 9.2
click at [273, 175] on label "⥂ The design has been adjusted to the correct dieline version." at bounding box center [223, 179] width 131 height 8
click at [155, 176] on input "⥂ The design has been adjusted to the correct dieline version." at bounding box center [152, 178] width 5 height 5
drag, startPoint x: 271, startPoint y: 173, endPoint x: 268, endPoint y: 216, distance: 42.7
click at [271, 175] on label "⥂ The design has been adjusted to the correct dieline version." at bounding box center [223, 179] width 131 height 8
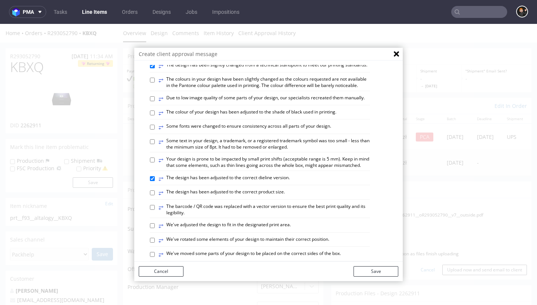
click at [155, 176] on input "⥂ The design has been adjusted to the correct dieline version." at bounding box center [152, 178] width 5 height 5
checkbox input "false"
click at [268, 222] on label "⥂ We've adjusted the design to fit in the designated print area." at bounding box center [224, 226] width 132 height 8
click at [155, 223] on input "⥂ We've adjusted the design to fit in the designated print area." at bounding box center [152, 225] width 5 height 5
checkbox input "true"
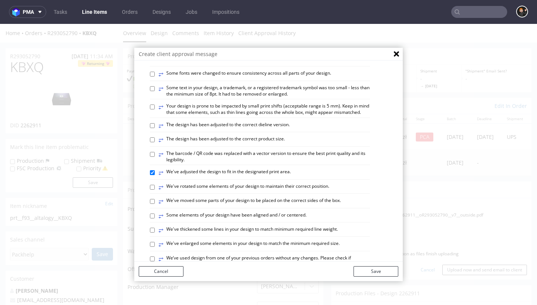
click at [277, 212] on label "⥂ Some elements of your design have been aligned and / or centered." at bounding box center [232, 216] width 148 height 8
click at [155, 213] on input "⥂ Some elements of your design have been aligned and / or centered." at bounding box center [152, 215] width 5 height 5
checkbox input "true"
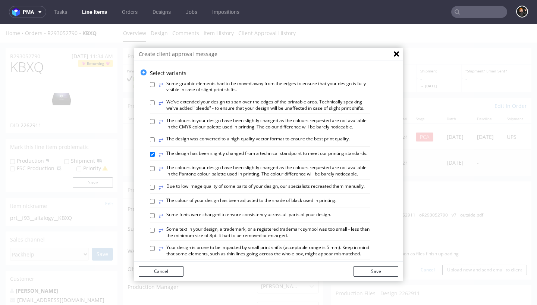
scroll to position [0, 0]
click at [183, 104] on label "⥂ We've extended your design to span over the edges of the printable area. Tech…" at bounding box center [263, 105] width 211 height 13
click at [155, 104] on input "⥂ We've extended your design to span over the edges of the printable area. Tech…" at bounding box center [152, 102] width 5 height 5
checkbox input "true"
click at [377, 271] on button "Save" at bounding box center [376, 271] width 45 height 10
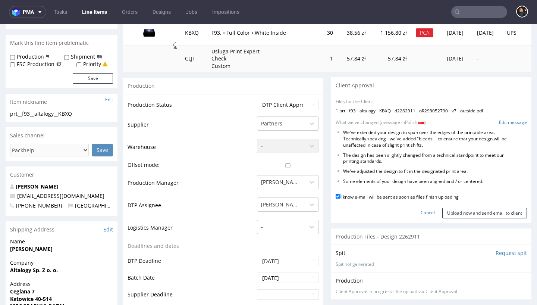
scroll to position [104, 0]
click at [458, 207] on input "Upload now and send email to client" at bounding box center [484, 212] width 85 height 10
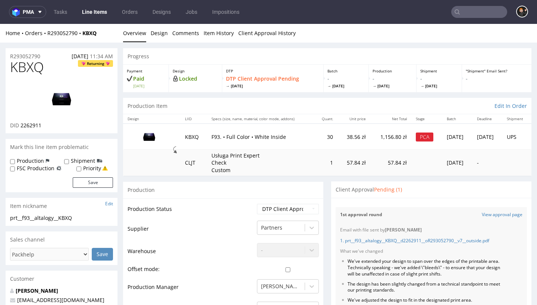
scroll to position [0, 0]
click at [88, 13] on link "Line Items" at bounding box center [95, 12] width 34 height 12
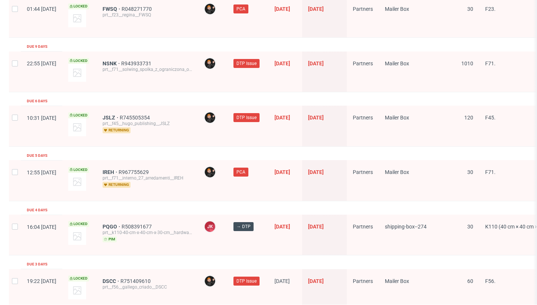
scroll to position [1256, 0]
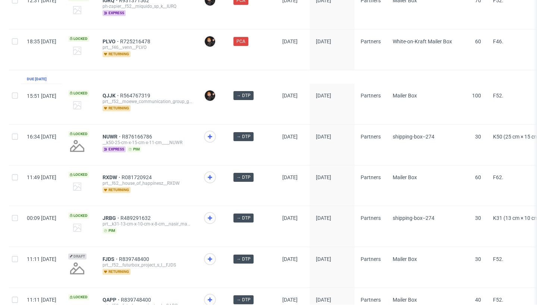
scroll to position [465, 0]
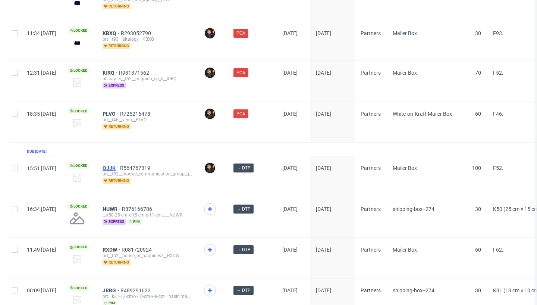
click at [120, 169] on span "QJJK" at bounding box center [112, 168] width 18 height 6
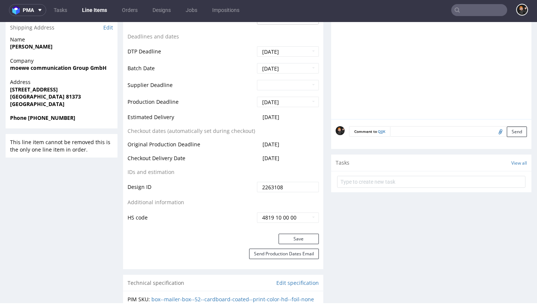
scroll to position [438, 0]
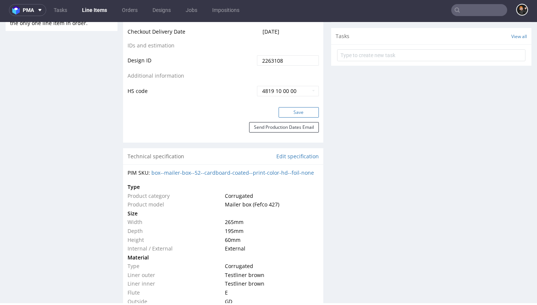
click at [297, 117] on button "Save" at bounding box center [299, 112] width 40 height 10
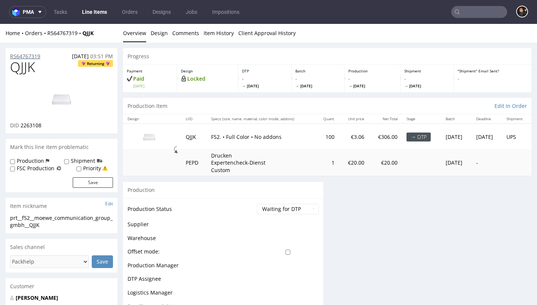
scroll to position [0, 0]
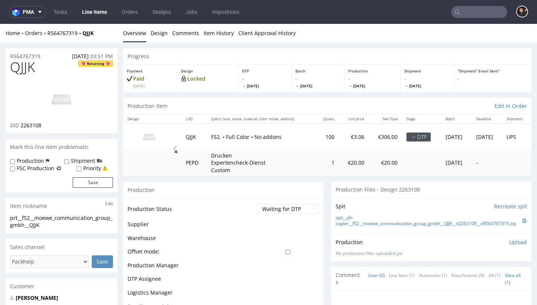
click at [29, 66] on span "QJJK" at bounding box center [22, 67] width 25 height 15
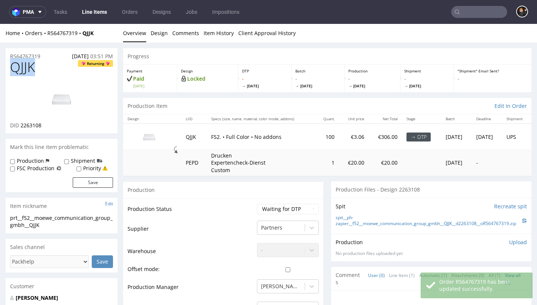
drag, startPoint x: 29, startPoint y: 66, endPoint x: 80, endPoint y: 54, distance: 52.2
click at [29, 66] on span "QJJK" at bounding box center [22, 67] width 25 height 15
copy span "QJJK"
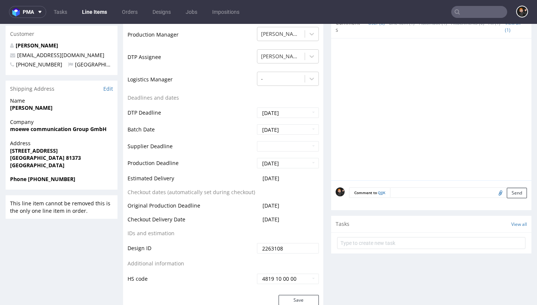
scroll to position [254, 0]
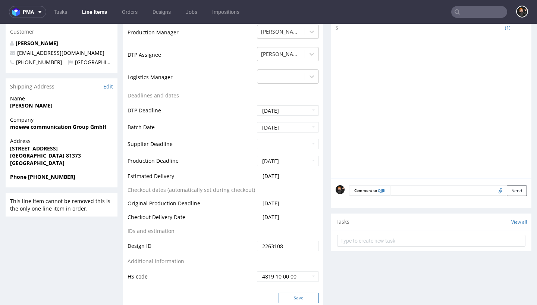
click at [303, 294] on button "Save" at bounding box center [299, 297] width 40 height 10
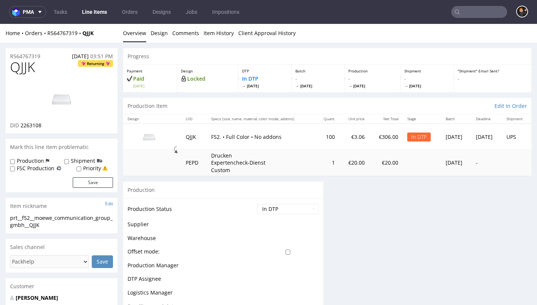
scroll to position [0, 0]
click at [158, 33] on link "Design" at bounding box center [159, 33] width 17 height 18
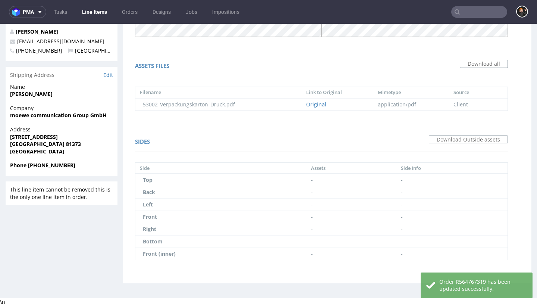
scroll to position [265, 0]
click at [318, 102] on link "Original" at bounding box center [316, 104] width 20 height 7
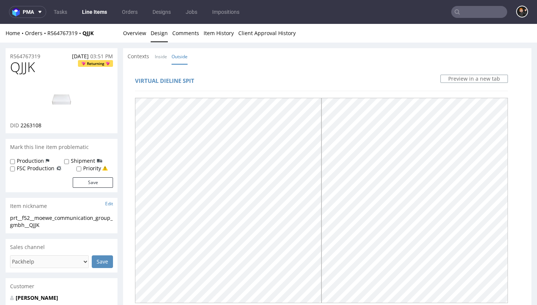
scroll to position [0, 0]
click at [136, 32] on link "Overview" at bounding box center [134, 33] width 23 height 18
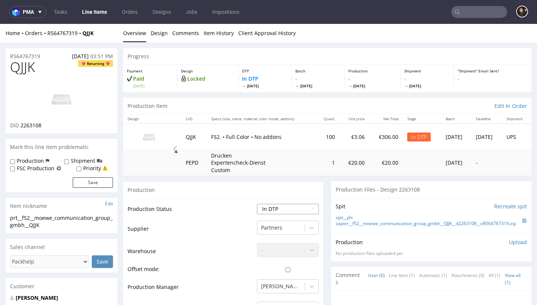
select select "dtp_ca_needed"
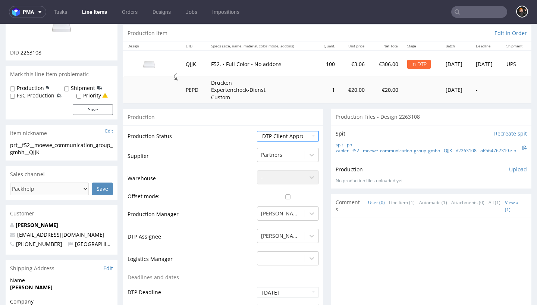
scroll to position [73, 0]
click at [507, 170] on div "Production Upload No production files uploaded yet Description (optional) Add f…" at bounding box center [431, 174] width 191 height 18
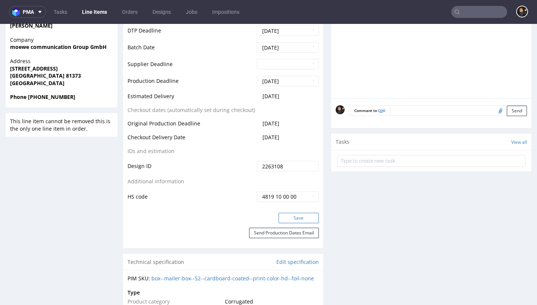
click at [308, 213] on button "Save" at bounding box center [299, 218] width 40 height 10
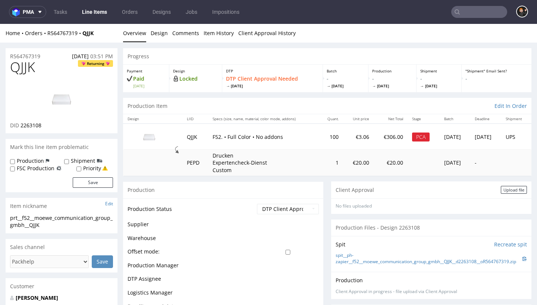
scroll to position [24, 0]
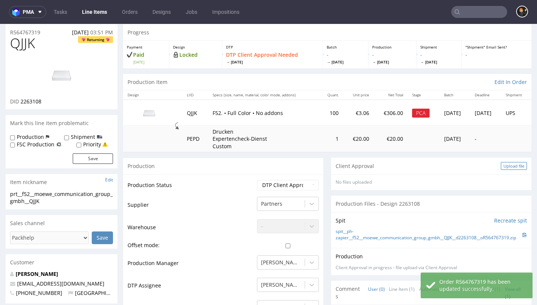
click at [501, 167] on div "Upload file" at bounding box center [514, 166] width 26 height 8
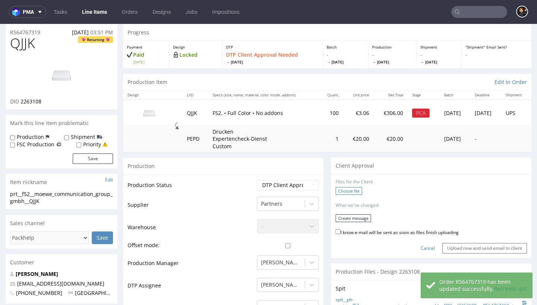
click at [345, 189] on label "Choose file" at bounding box center [349, 191] width 26 height 8
click at [0, 24] on input "Choose file" at bounding box center [0, 24] width 0 height 0
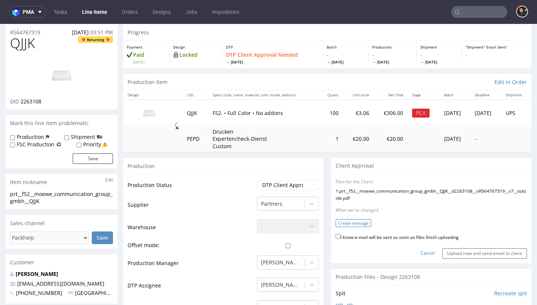
drag, startPoint x: 371, startPoint y: 241, endPoint x: 359, endPoint y: 231, distance: 15.6
click at [371, 241] on label "I know e-mail will be sent as soon as files finish uploading" at bounding box center [397, 236] width 123 height 8
click at [340, 239] on input "I know e-mail will be sent as soon as files finish uploading" at bounding box center [338, 236] width 5 height 5
checkbox input "true"
click at [355, 226] on button "Create message" at bounding box center [353, 223] width 35 height 8
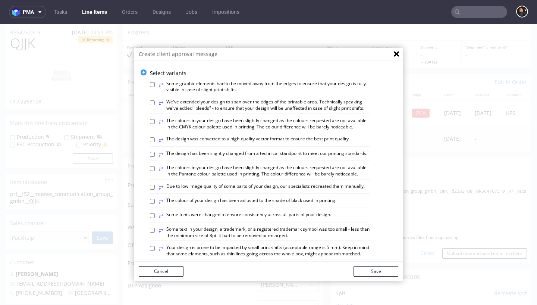
click at [228, 155] on label "⥂ The design has been slightly changed from a technical standpoint to meet our …" at bounding box center [262, 154] width 209 height 8
click at [155, 155] on input "⥂ The design has been slightly changed from a technical standpoint to meet our …" at bounding box center [152, 154] width 5 height 5
checkbox input "true"
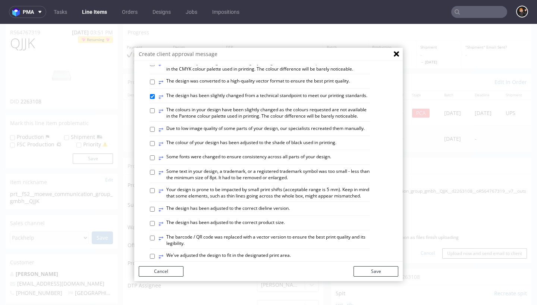
scroll to position [66, 0]
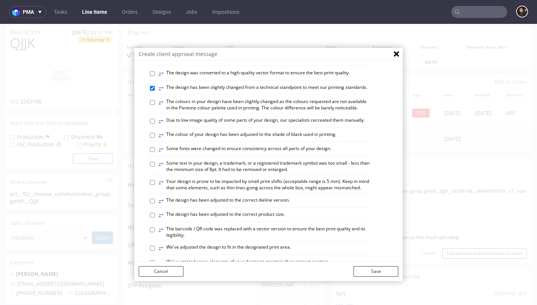
click at [271, 211] on label "⥂ The design has been adjusted to the correct product size." at bounding box center [221, 215] width 126 height 8
click at [155, 213] on input "⥂ The design has been adjusted to the correct product size." at bounding box center [152, 215] width 5 height 5
checkbox input "true"
click at [269, 198] on label "⥂ The design has been adjusted to the correct dieline version." at bounding box center [223, 201] width 131 height 8
click at [155, 198] on input "⥂ The design has been adjusted to the correct dieline version." at bounding box center [152, 200] width 5 height 5
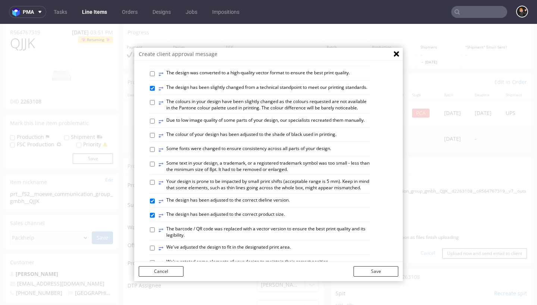
checkbox input "true"
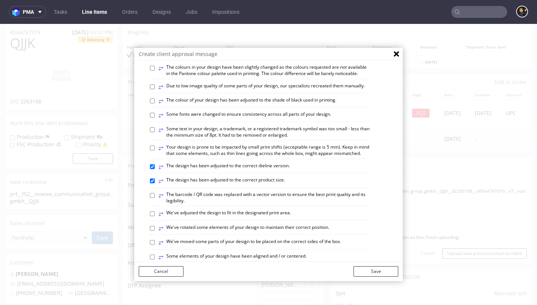
click at [276, 210] on label "⥂ We've adjusted the design to fit in the designated print area." at bounding box center [224, 214] width 132 height 8
click at [155, 211] on input "⥂ We've adjusted the design to fit in the designated print area." at bounding box center [152, 213] width 5 height 5
checkbox input "true"
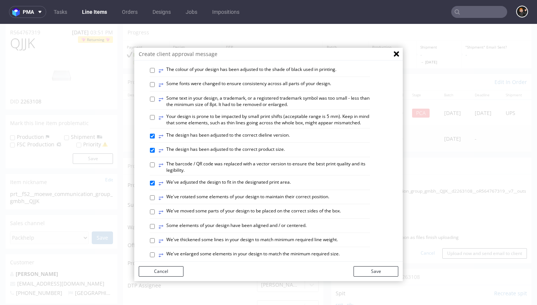
click at [280, 222] on label "⥂ Some elements of your design have been aligned and / or centered." at bounding box center [232, 226] width 148 height 8
click at [155, 224] on input "⥂ Some elements of your design have been aligned and / or centered." at bounding box center [152, 226] width 5 height 5
checkbox input "true"
drag, startPoint x: 308, startPoint y: 248, endPoint x: 312, endPoint y: 250, distance: 4.4
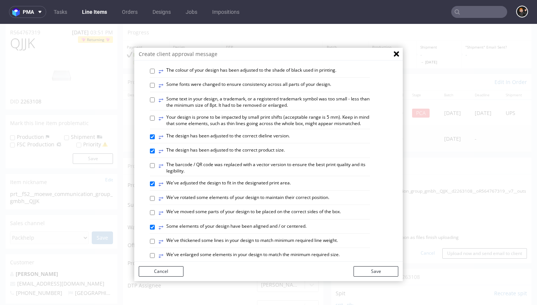
click at [309, 251] on label "⥂ We've enlarged some elements in your design to match the minimum required siz…" at bounding box center [248, 255] width 181 height 8
click at [155, 253] on input "⥂ We've enlarged some elements in your design to match the minimum required siz…" at bounding box center [152, 255] width 5 height 5
click at [320, 251] on label "⥂ We've enlarged some elements in your design to match the minimum required siz…" at bounding box center [248, 255] width 181 height 8
click at [155, 253] on input "⥂ We've enlarged some elements in your design to match the minimum required siz…" at bounding box center [152, 255] width 5 height 5
checkbox input "false"
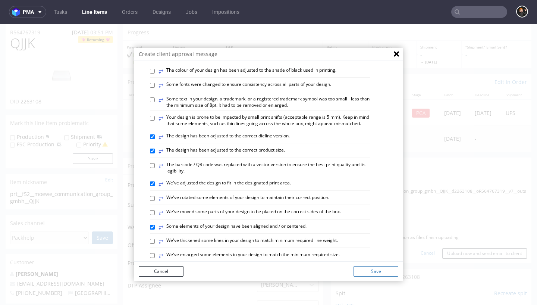
click at [382, 270] on button "Save" at bounding box center [376, 271] width 45 height 10
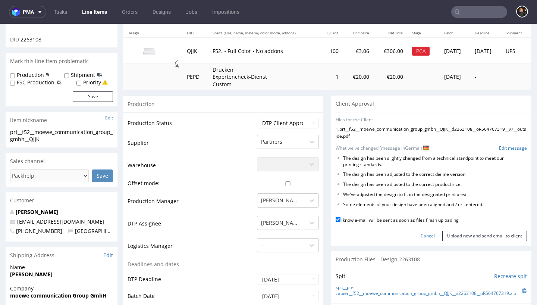
scroll to position [87, 0]
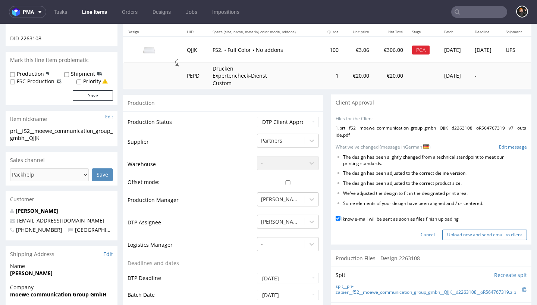
click at [472, 238] on input "Upload now and send email to client" at bounding box center [484, 234] width 85 height 10
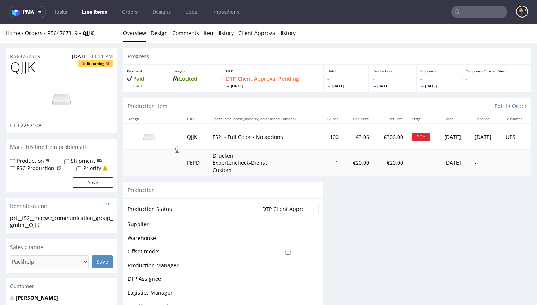
scroll to position [0, 0]
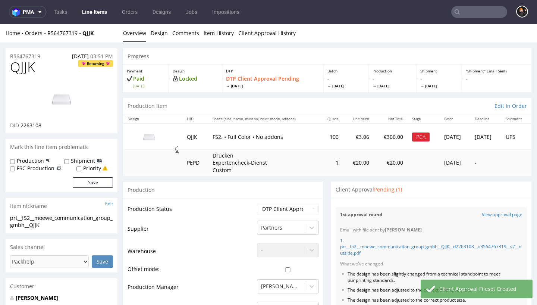
click at [100, 14] on link "Line Items" at bounding box center [95, 12] width 34 height 12
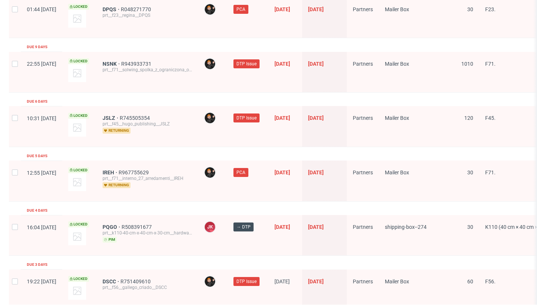
scroll to position [1256, 0]
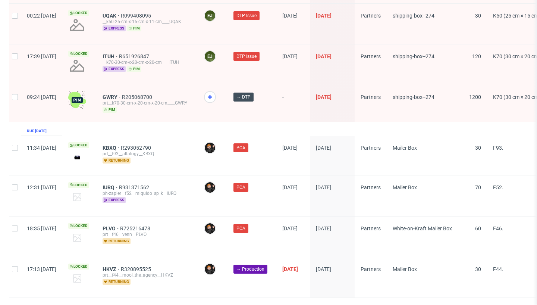
scroll to position [384, 0]
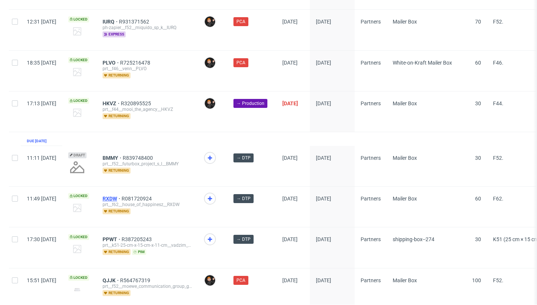
click at [122, 198] on span "RXDW" at bounding box center [112, 198] width 19 height 6
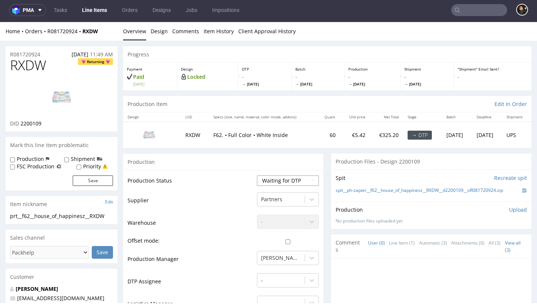
select select "dtp_in_process"
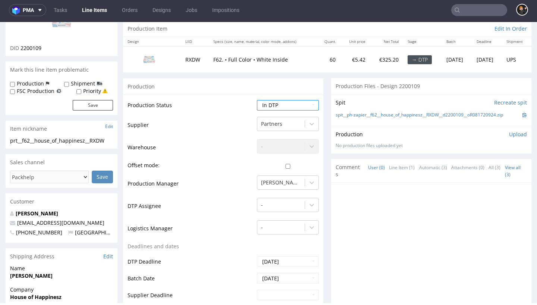
scroll to position [135, 0]
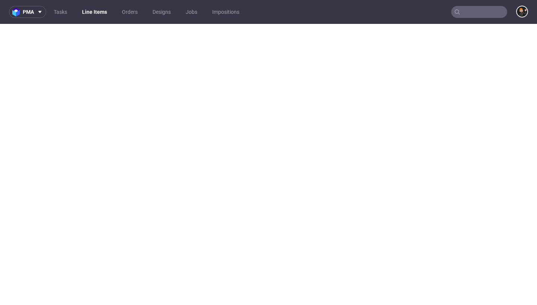
select select "dtp_in_process"
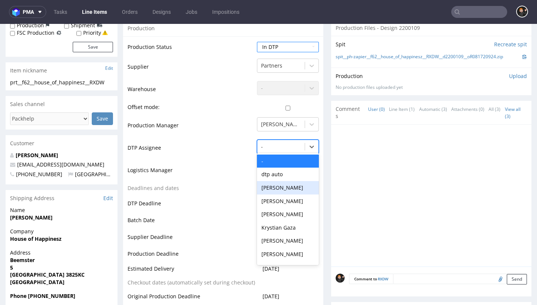
scroll to position [2, 0]
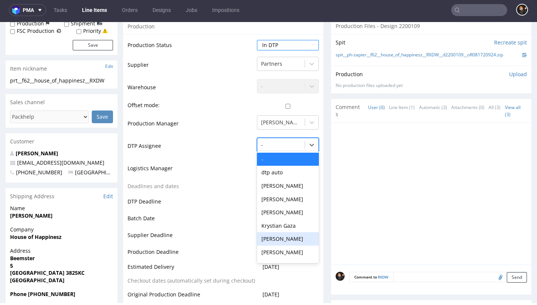
click at [285, 245] on div "[PERSON_NAME]" at bounding box center [288, 238] width 62 height 13
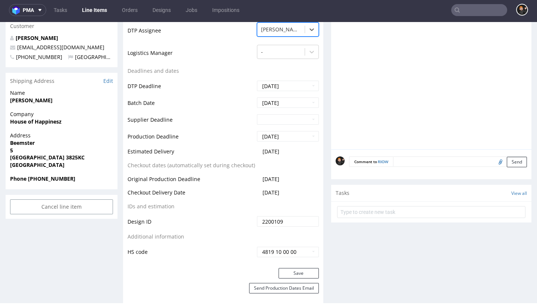
scroll to position [276, 0]
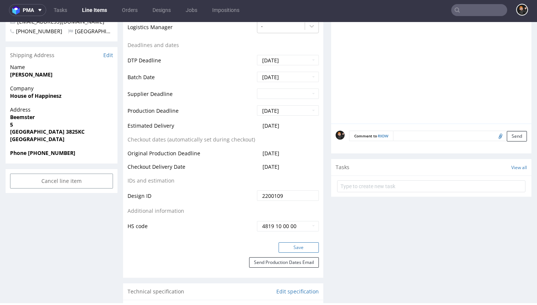
drag, startPoint x: 283, startPoint y: 264, endPoint x: 279, endPoint y: 263, distance: 4.6
click at [283, 252] on button "Save" at bounding box center [299, 247] width 40 height 10
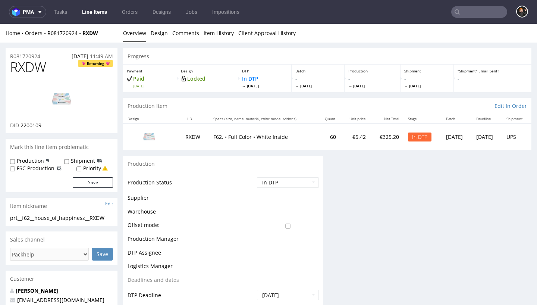
scroll to position [0, 0]
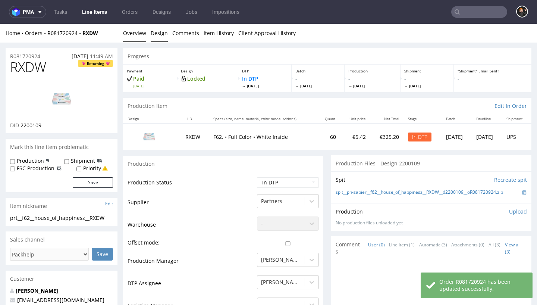
click at [153, 34] on link "Design" at bounding box center [159, 33] width 17 height 18
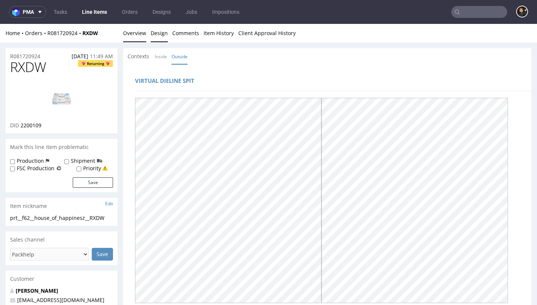
click at [136, 36] on link "Overview" at bounding box center [134, 33] width 23 height 18
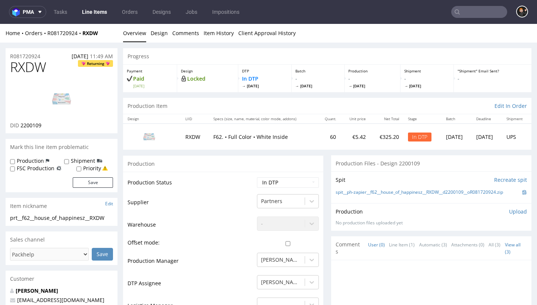
click at [101, 18] on nav "pma Tasks Line Items Orders Designs Jobs Impositions" at bounding box center [268, 12] width 537 height 24
click at [99, 11] on link "Line Items" at bounding box center [95, 12] width 34 height 12
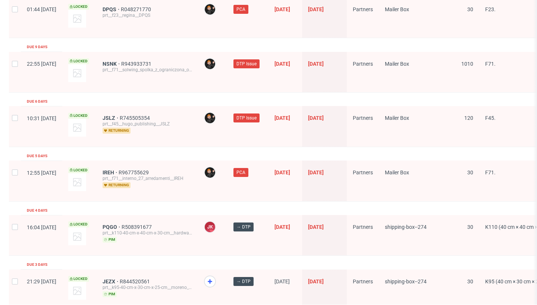
scroll to position [1256, 0]
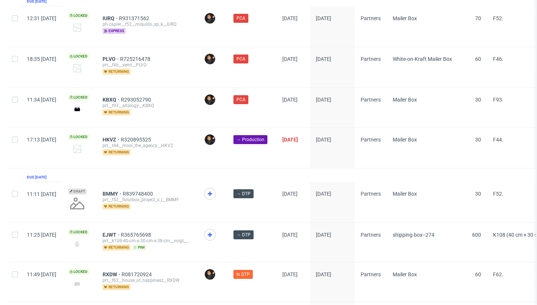
scroll to position [397, 0]
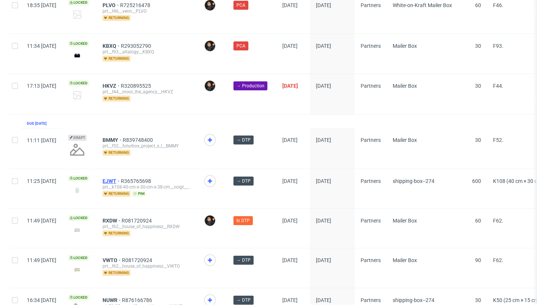
click at [121, 182] on span "EJWT" at bounding box center [112, 181] width 18 height 6
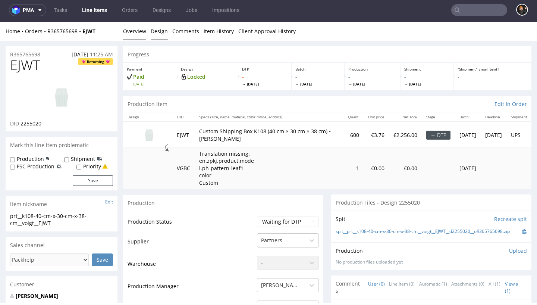
click at [165, 35] on link "Design" at bounding box center [159, 31] width 17 height 18
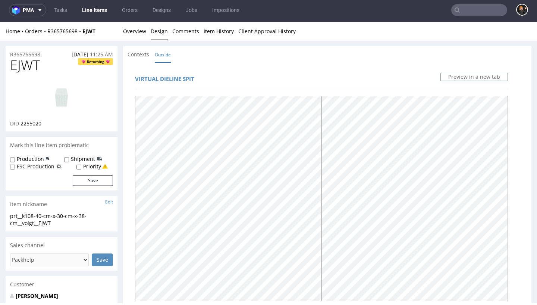
click at [95, 13] on link "Line Items" at bounding box center [95, 10] width 34 height 12
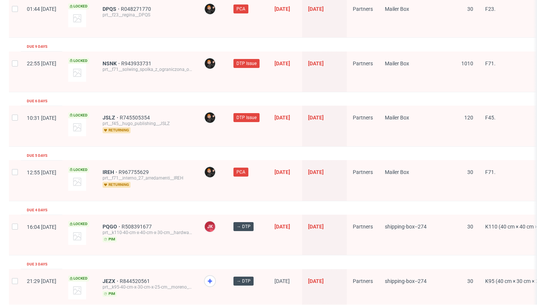
scroll to position [1256, 0]
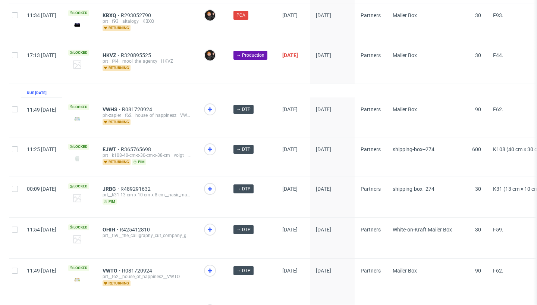
scroll to position [431, 0]
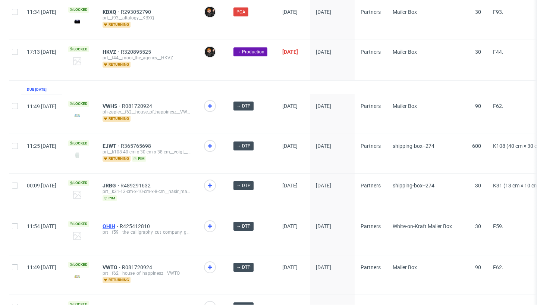
click at [120, 224] on span "OHIH" at bounding box center [111, 226] width 17 height 6
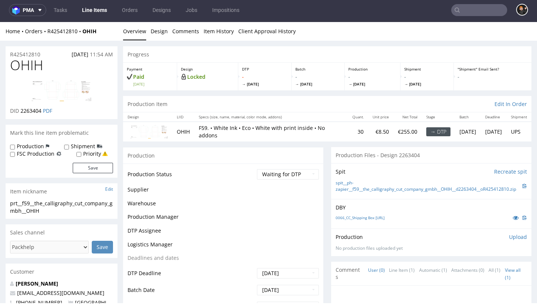
click at [278, 186] on div "Production Status Waiting for Artwork Waiting for Diecut Waiting for Mockup Wai…" at bounding box center [223, 308] width 200 height 291
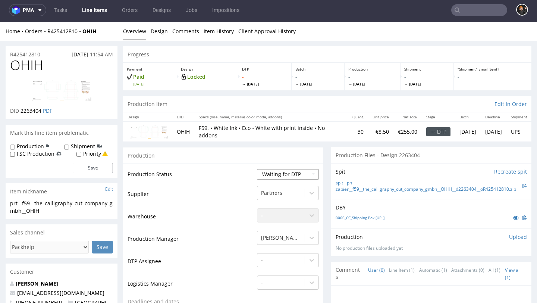
select select "dtp_in_process"
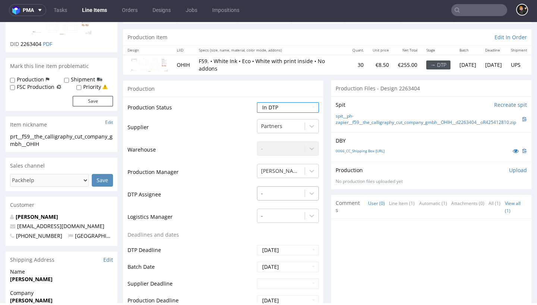
click at [270, 197] on div "-" at bounding box center [288, 191] width 62 height 10
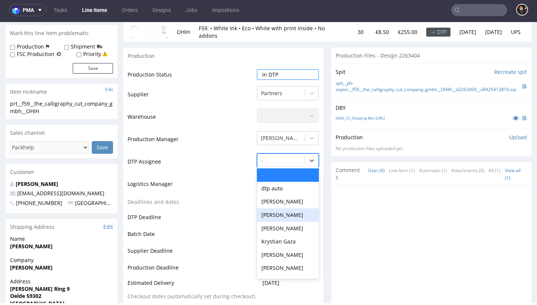
scroll to position [100, 0]
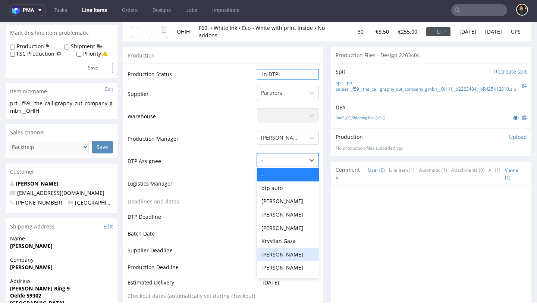
drag, startPoint x: 278, startPoint y: 274, endPoint x: 268, endPoint y: 271, distance: 9.6
click at [278, 261] on div "[PERSON_NAME]" at bounding box center [288, 254] width 62 height 13
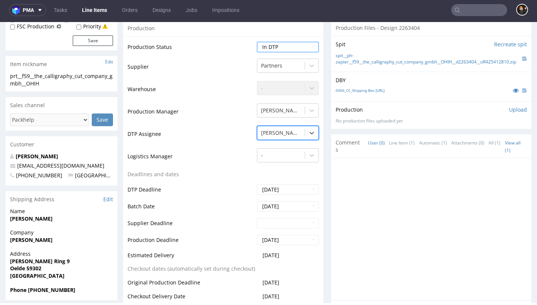
scroll to position [262, 0]
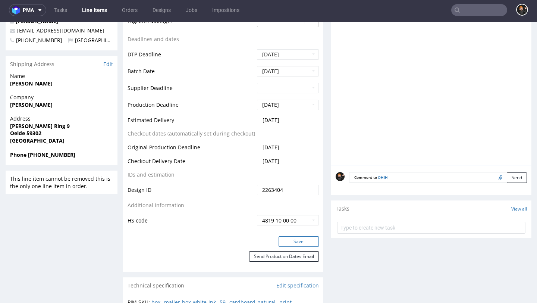
click at [296, 246] on button "Save" at bounding box center [299, 241] width 40 height 10
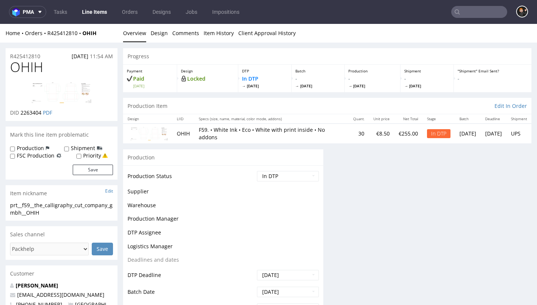
scroll to position [0, 0]
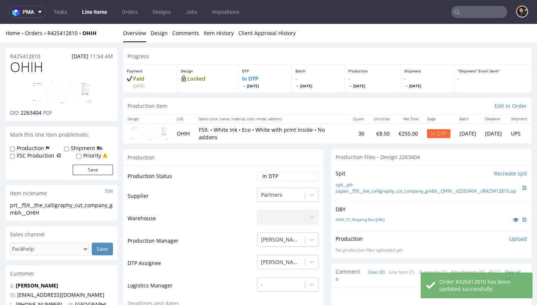
click at [31, 67] on span "OHIH" at bounding box center [26, 67] width 33 height 15
copy span "OHIH"
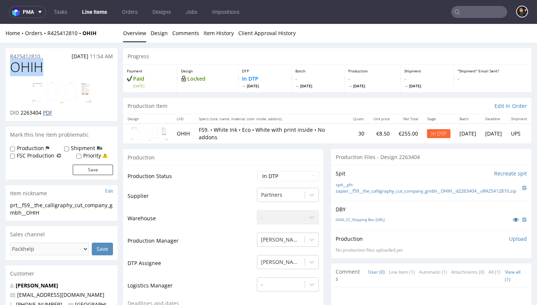
click at [47, 112] on link "PDF" at bounding box center [47, 112] width 9 height 7
click at [166, 33] on link "Design" at bounding box center [159, 33] width 17 height 18
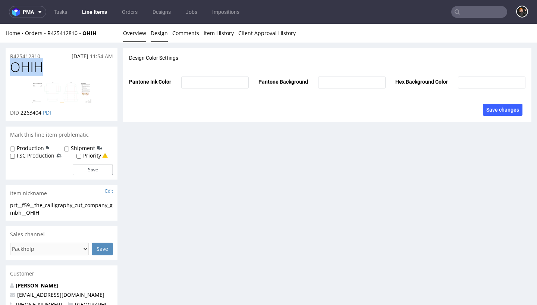
click at [137, 33] on link "Overview" at bounding box center [134, 33] width 23 height 18
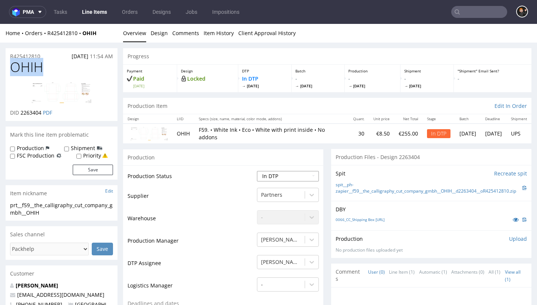
select select "dtp_ca_needed"
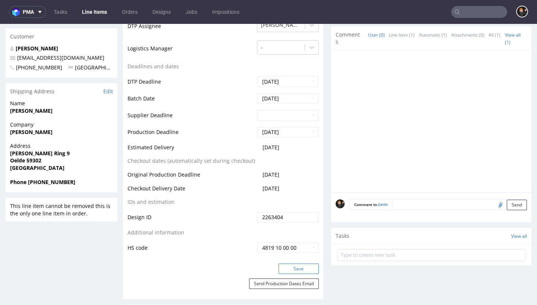
scroll to position [237, 0]
click at [294, 267] on button "Save" at bounding box center [299, 268] width 40 height 10
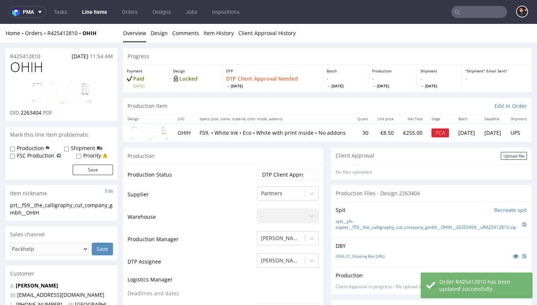
scroll to position [24, 0]
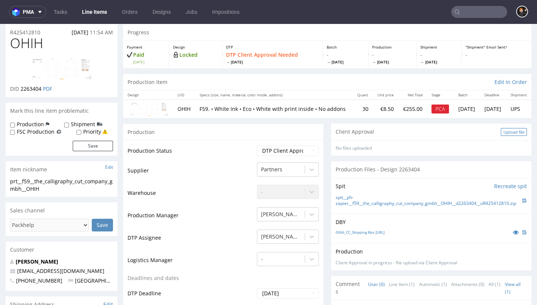
click at [510, 134] on div "Upload file" at bounding box center [514, 132] width 26 height 8
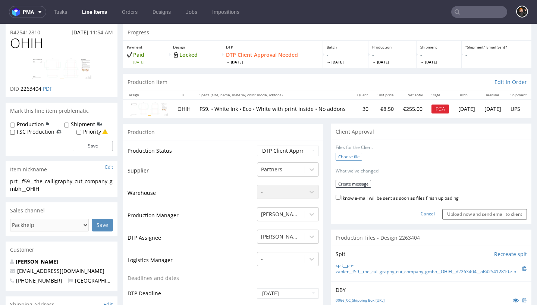
click at [357, 159] on label "Choose file" at bounding box center [349, 157] width 26 height 8
click at [0, 24] on input "Choose file" at bounding box center [0, 24] width 0 height 0
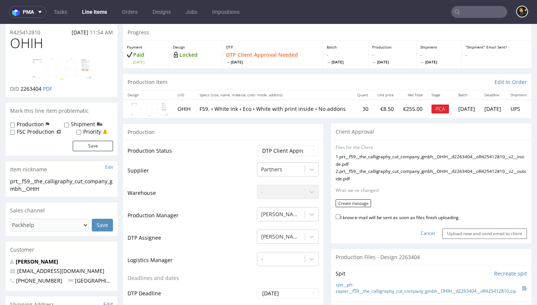
click at [389, 221] on label "I know e-mail will be sent as soon as files finish uploading" at bounding box center [397, 217] width 123 height 8
click at [340, 219] on input "I know e-mail will be sent as soon as files finish uploading" at bounding box center [338, 216] width 5 height 5
checkbox input "true"
click at [353, 207] on button "Create message" at bounding box center [353, 203] width 35 height 8
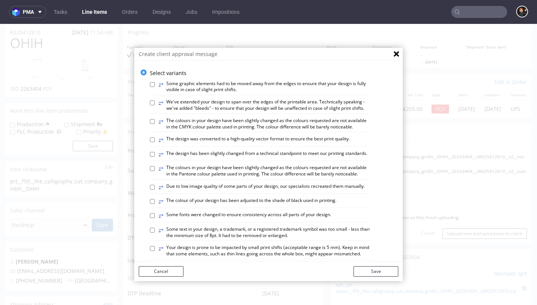
click at [315, 154] on label "⥂ The design has been slightly changed from a technical standpoint to meet our …" at bounding box center [262, 154] width 209 height 8
click at [155, 154] on input "⥂ The design has been slightly changed from a technical standpoint to meet our …" at bounding box center [152, 154] width 5 height 5
checkbox input "true"
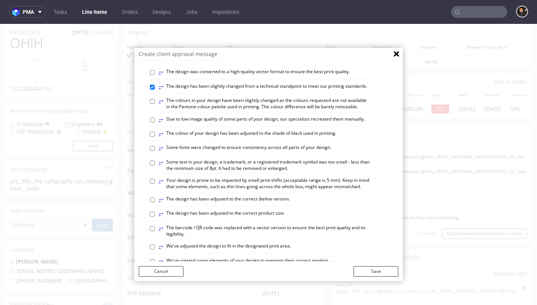
scroll to position [67, 0]
click at [264, 196] on label "⥂ The design has been adjusted to the correct dieline version." at bounding box center [223, 199] width 131 height 8
click at [155, 197] on input "⥂ The design has been adjusted to the correct dieline version." at bounding box center [152, 199] width 5 height 5
checkbox input "true"
click at [262, 242] on label "⥂ We've adjusted the design to fit in the designated print area." at bounding box center [224, 246] width 132 height 8
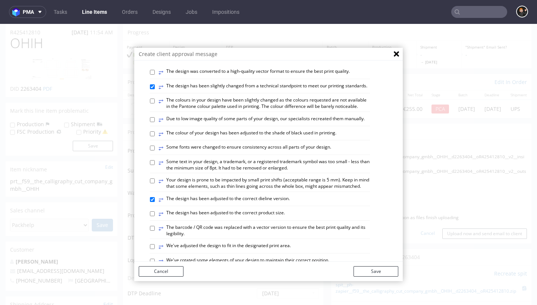
click at [155, 244] on input "⥂ We've adjusted the design to fit in the designated print area." at bounding box center [152, 246] width 5 height 5
checkbox input "true"
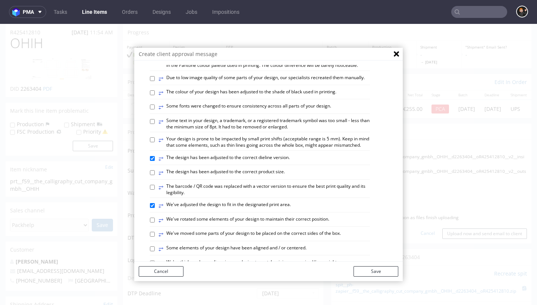
scroll to position [109, 0]
click at [258, 215] on label "⥂ We've rotated some elements of your design to maintain their correct position." at bounding box center [243, 219] width 171 height 8
click at [155, 217] on input "⥂ We've rotated some elements of your design to maintain their correct position." at bounding box center [152, 219] width 5 height 5
checkbox input "true"
click at [263, 244] on label "⥂ Some elements of your design have been aligned and / or centered." at bounding box center [232, 248] width 148 height 8
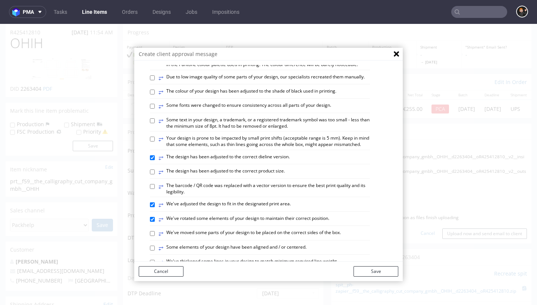
click at [155, 245] on input "⥂ Some elements of your design have been aligned and / or centered." at bounding box center [152, 247] width 5 height 5
checkbox input "true"
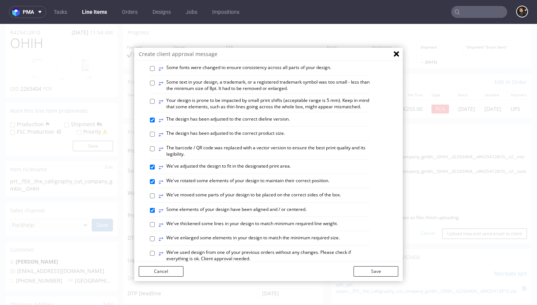
scroll to position [153, 0]
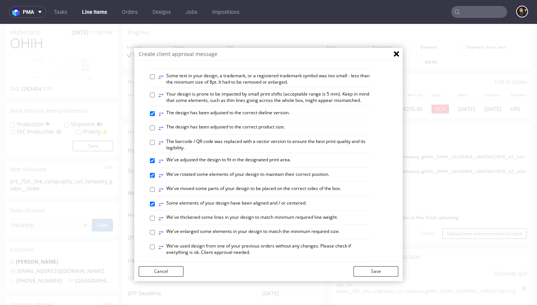
click at [287, 185] on label "⥂ We've moved some parts of your design to be placed on the correct sides of th…" at bounding box center [249, 189] width 182 height 8
click at [155, 187] on input "⥂ We've moved some parts of your design to be placed on the correct sides of th…" at bounding box center [152, 189] width 5 height 5
checkbox input "true"
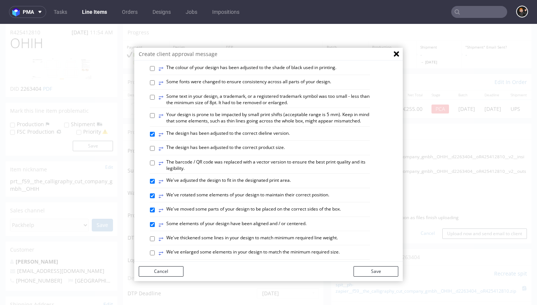
click at [262, 144] on label "⥂ The design has been adjusted to the correct product size." at bounding box center [221, 148] width 126 height 8
click at [155, 146] on input "⥂ The design has been adjusted to the correct product size." at bounding box center [152, 148] width 5 height 5
checkbox input "true"
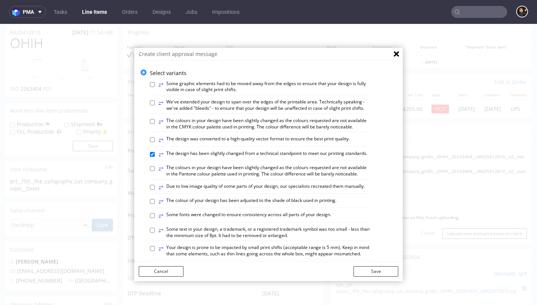
scroll to position [0, 0]
click at [377, 269] on button "Save" at bounding box center [376, 271] width 45 height 10
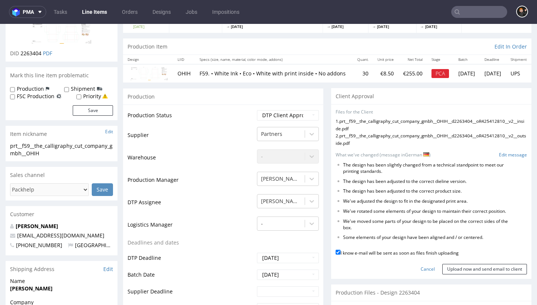
scroll to position [61, 0]
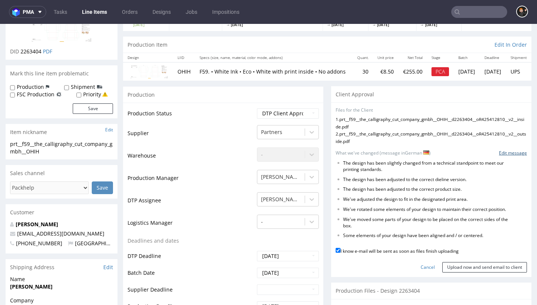
click at [507, 156] on link "Edit message" at bounding box center [513, 153] width 28 height 6
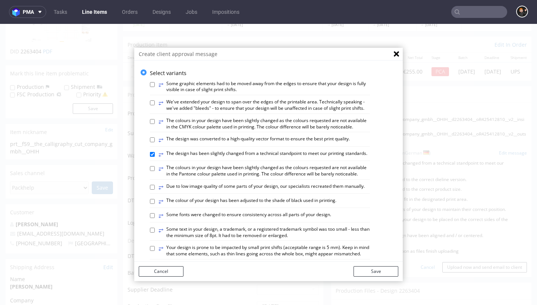
click at [183, 100] on label "⥂ We've extended your design to span over the edges of the printable area. Tech…" at bounding box center [263, 105] width 211 height 13
click at [155, 100] on input "⥂ We've extended your design to span over the edges of the printable area. Tech…" at bounding box center [152, 102] width 5 height 5
checkbox input "true"
click at [368, 270] on button "Save" at bounding box center [376, 271] width 45 height 10
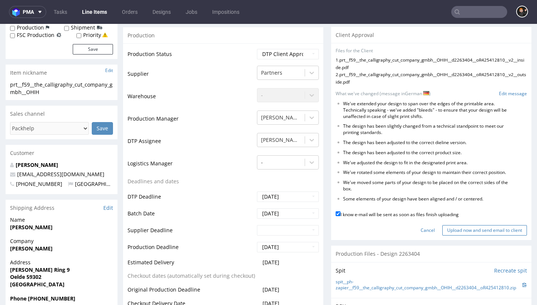
scroll to position [121, 0]
click at [468, 235] on input "Upload now and send email to client" at bounding box center [484, 229] width 85 height 10
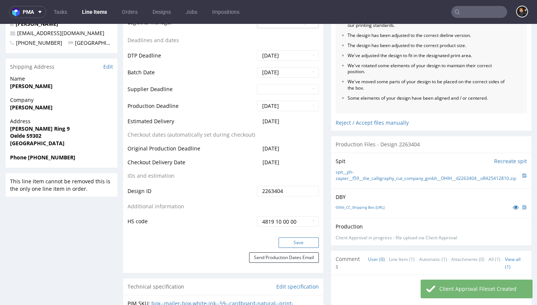
scroll to position [293, 0]
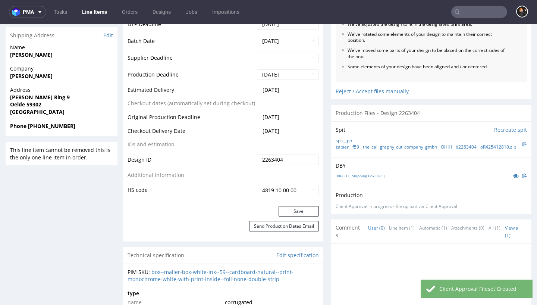
drag, startPoint x: 301, startPoint y: 212, endPoint x: 251, endPoint y: 207, distance: 50.7
click at [301, 212] on button "Save" at bounding box center [299, 211] width 40 height 10
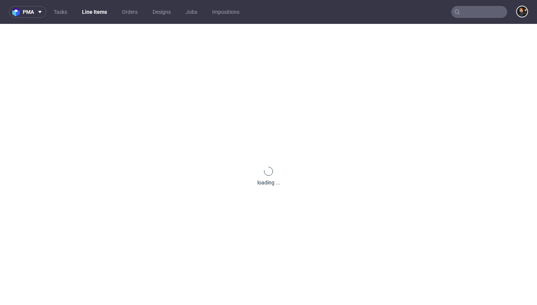
scroll to position [0, 0]
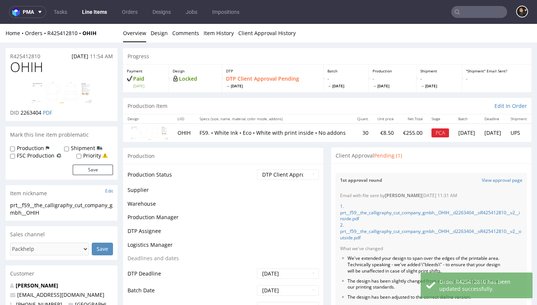
click at [84, 14] on link "Line Items" at bounding box center [95, 12] width 34 height 12
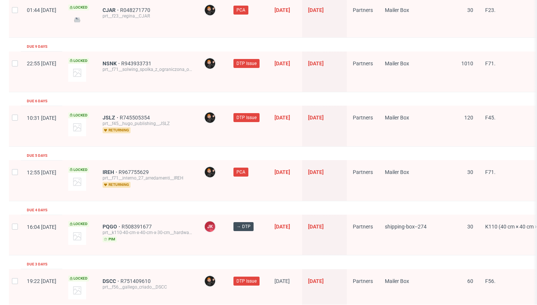
scroll to position [1256, 0]
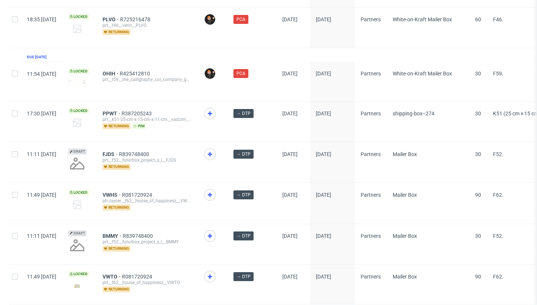
scroll to position [474, 0]
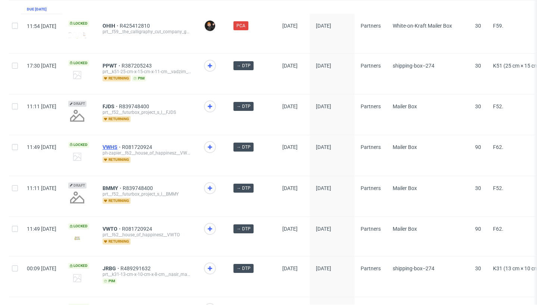
click at [122, 148] on span "VWHS" at bounding box center [112, 147] width 19 height 6
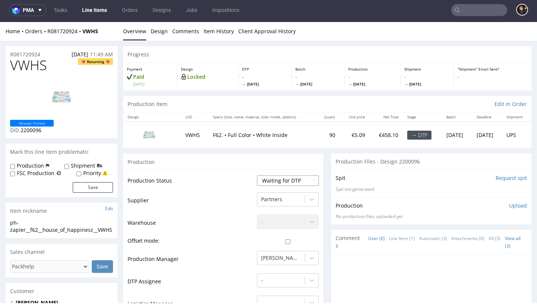
select select "dtp_in_process"
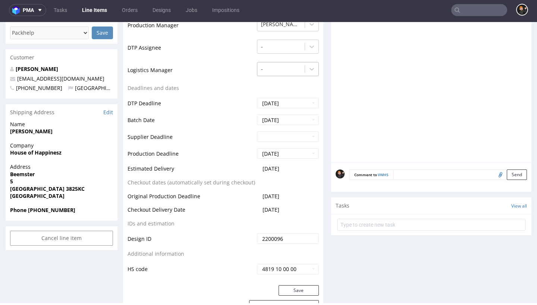
scroll to position [86, 0]
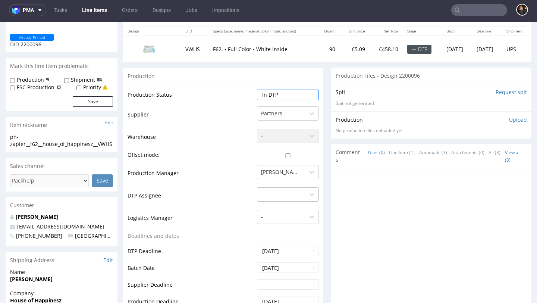
click at [271, 209] on td "-" at bounding box center [287, 197] width 64 height 22
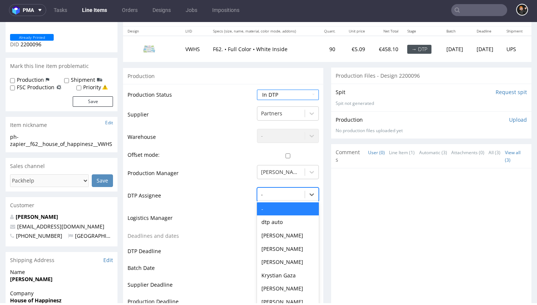
drag, startPoint x: 270, startPoint y: 211, endPoint x: 275, endPoint y: 226, distance: 15.2
click at [270, 198] on div "- selected, 1 of 31. 31 results available. Use Up and Down to choose options, p…" at bounding box center [288, 192] width 62 height 10
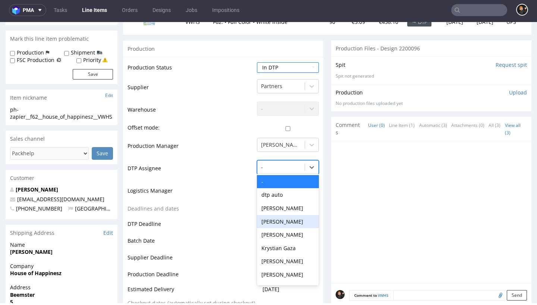
scroll to position [113, 0]
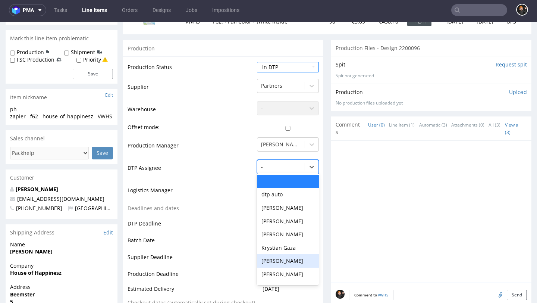
click at [289, 267] on div "[PERSON_NAME]" at bounding box center [288, 260] width 62 height 13
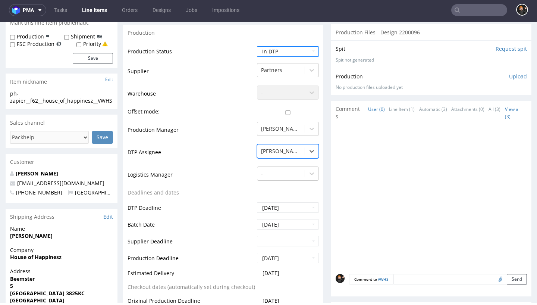
scroll to position [263, 0]
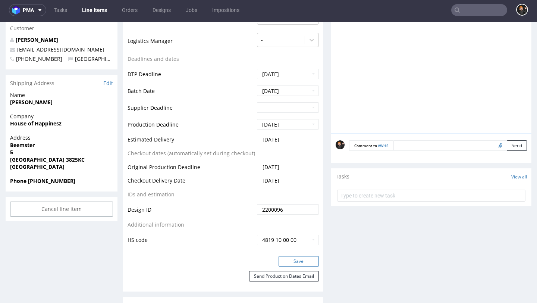
click at [301, 266] on button "Save" at bounding box center [299, 261] width 40 height 10
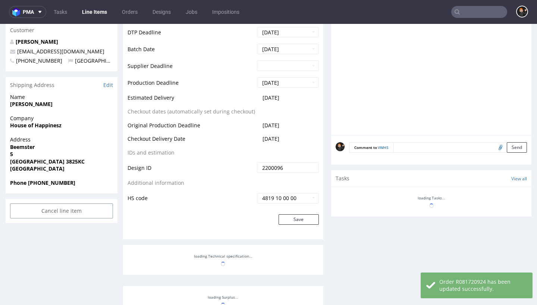
scroll to position [0, 0]
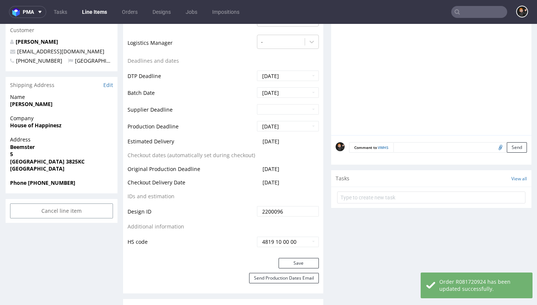
click at [94, 14] on link "Line Items" at bounding box center [95, 12] width 34 height 12
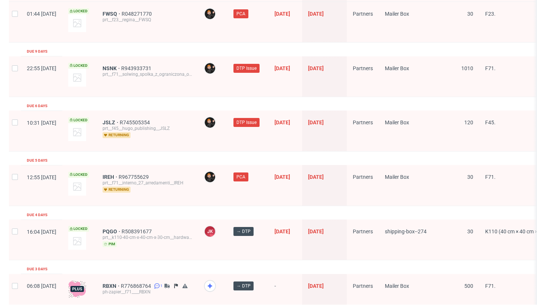
scroll to position [1251, 0]
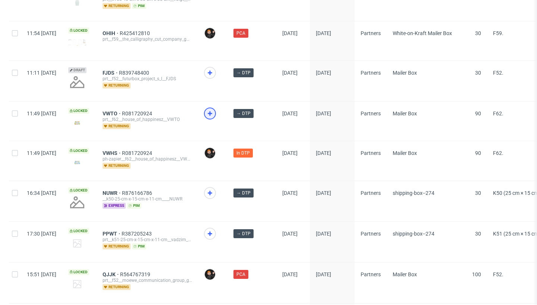
click at [212, 113] on use at bounding box center [210, 113] width 4 height 4
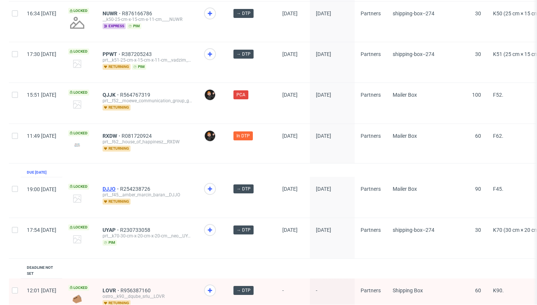
click at [120, 191] on span "DJJO" at bounding box center [112, 189] width 18 height 6
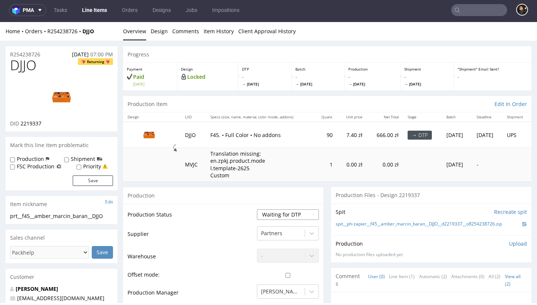
select select "dtp_in_process"
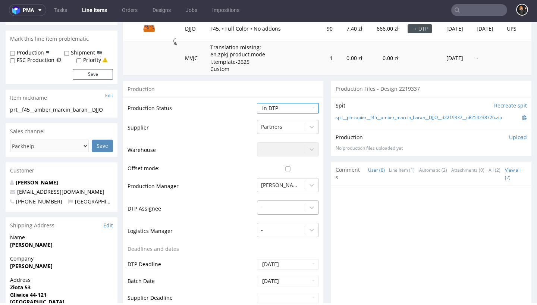
click at [280, 211] on div "-" at bounding box center [288, 205] width 62 height 10
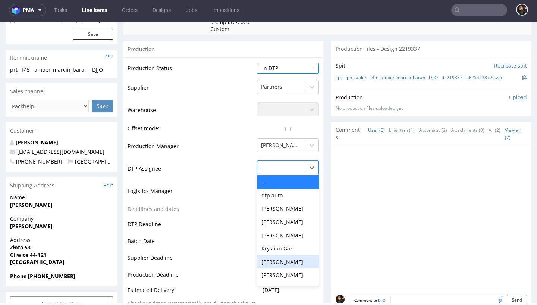
click at [298, 268] on div "[PERSON_NAME]" at bounding box center [288, 261] width 62 height 13
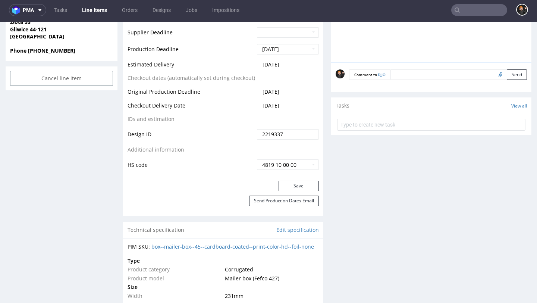
drag, startPoint x: 309, startPoint y: 200, endPoint x: 262, endPoint y: 198, distance: 47.1
click at [309, 191] on button "Save" at bounding box center [299, 185] width 40 height 10
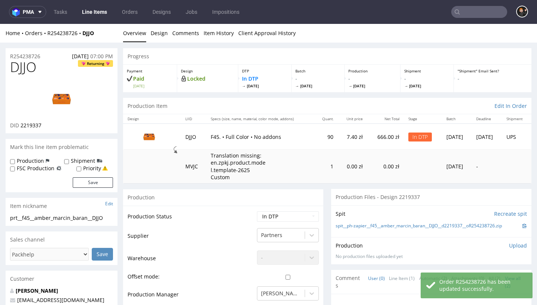
click at [29, 72] on span "DJJO" at bounding box center [23, 67] width 26 height 15
copy span "DJJO"
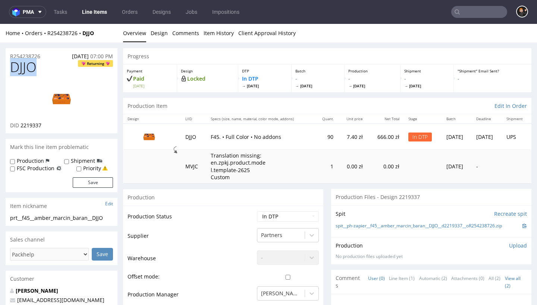
click at [65, 94] on img at bounding box center [62, 99] width 60 height 34
select select "dtp_ca_needed"
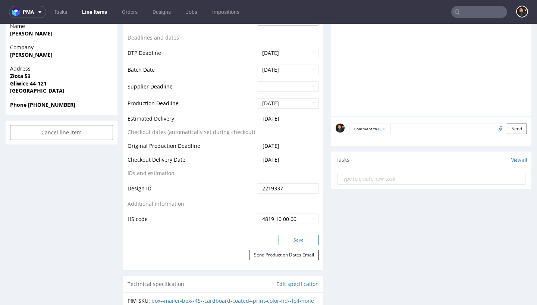
drag, startPoint x: 296, startPoint y: 239, endPoint x: 289, endPoint y: 236, distance: 7.2
click at [296, 239] on button "Save" at bounding box center [299, 240] width 40 height 10
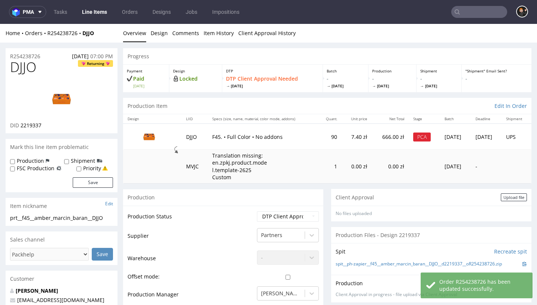
click at [508, 200] on div "Client Approval Upload file" at bounding box center [431, 197] width 200 height 17
click at [511, 195] on div "Upload file" at bounding box center [514, 197] width 26 height 8
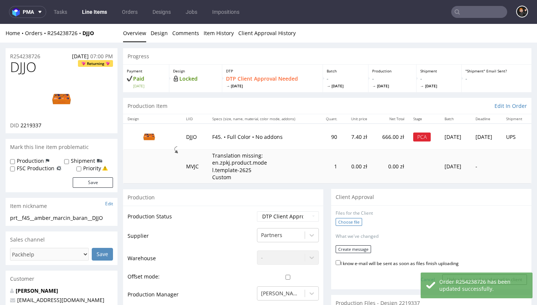
click at [355, 219] on label "Choose file" at bounding box center [349, 222] width 26 height 8
click at [0, 24] on input "Choose file" at bounding box center [0, 24] width 0 height 0
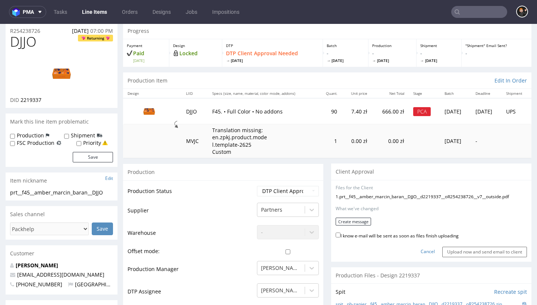
scroll to position [28, 0]
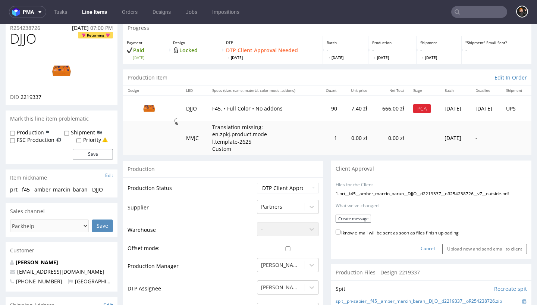
click at [384, 228] on label "I know e-mail will be sent as soon as files finish uploading" at bounding box center [397, 232] width 123 height 8
click at [340, 229] on input "I know e-mail will be sent as soon as files finish uploading" at bounding box center [338, 231] width 5 height 5
checkbox input "true"
click at [360, 216] on button "Create message" at bounding box center [353, 218] width 35 height 8
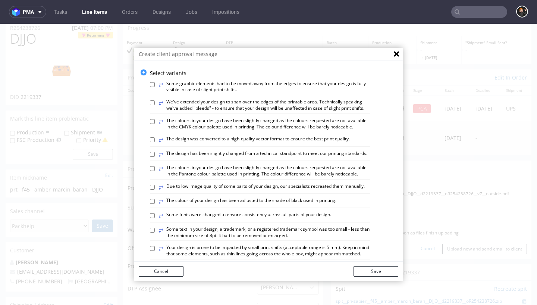
click at [261, 153] on label "⥂ The design has been slightly changed from a technical standpoint to meet our …" at bounding box center [262, 154] width 209 height 8
click at [155, 153] on input "⥂ The design has been slightly changed from a technical standpoint to meet our …" at bounding box center [152, 154] width 5 height 5
checkbox input "true"
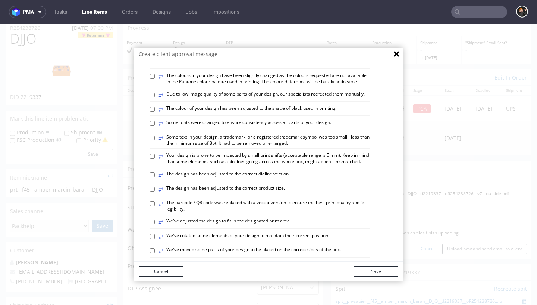
scroll to position [101, 0]
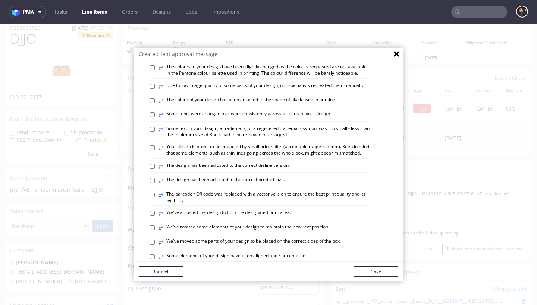
click at [288, 252] on label "⥂ Some elements of your design have been aligned and / or centered." at bounding box center [232, 256] width 148 height 8
click at [155, 254] on input "⥂ Some elements of your design have been aligned and / or centered." at bounding box center [152, 256] width 5 height 5
checkbox input "true"
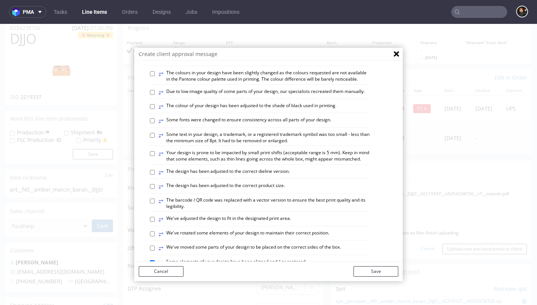
scroll to position [93, 0]
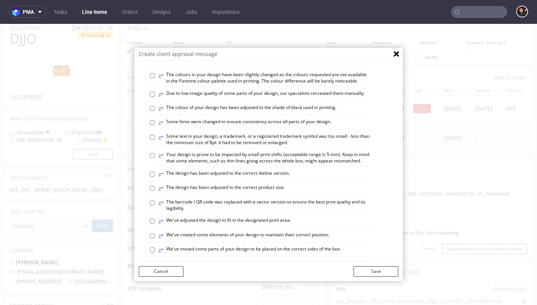
click at [264, 170] on label "⥂ The design has been adjusted to the correct dieline version." at bounding box center [223, 174] width 131 height 8
click at [155, 172] on input "⥂ The design has been adjusted to the correct dieline version." at bounding box center [152, 174] width 5 height 5
click at [270, 170] on label "⥂ The design has been adjusted to the correct dieline version." at bounding box center [223, 174] width 131 height 8
click at [155, 172] on input "⥂ The design has been adjusted to the correct dieline version." at bounding box center [152, 174] width 5 height 5
checkbox input "false"
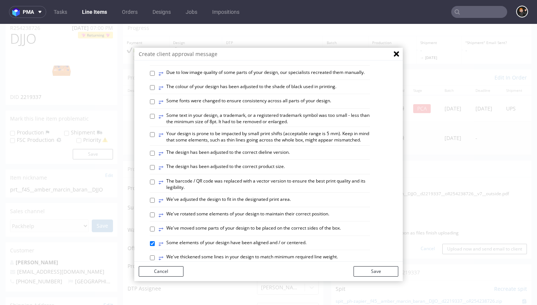
scroll to position [114, 0]
drag, startPoint x: 379, startPoint y: 273, endPoint x: 389, endPoint y: 269, distance: 11.1
click at [379, 273] on button "Save" at bounding box center [376, 271] width 45 height 10
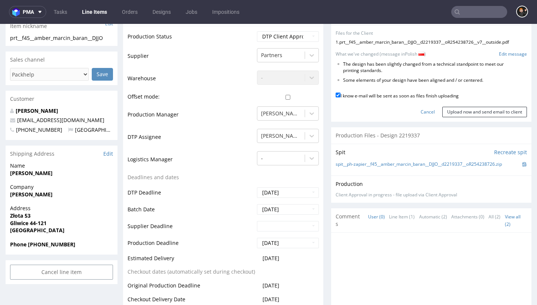
scroll to position [180, 0]
click at [468, 112] on div "No files uploaded Files for the Client 1 . prt__f45__amber_marcin_baran__DJJO__…" at bounding box center [431, 73] width 200 height 96
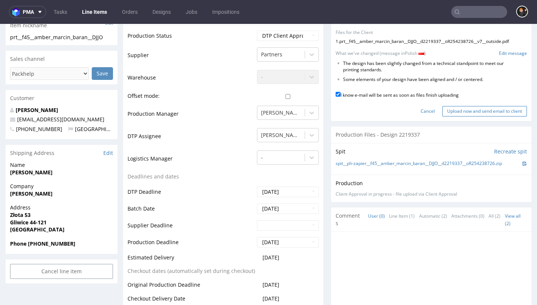
click at [469, 107] on input "Upload now and send email to client" at bounding box center [484, 111] width 85 height 10
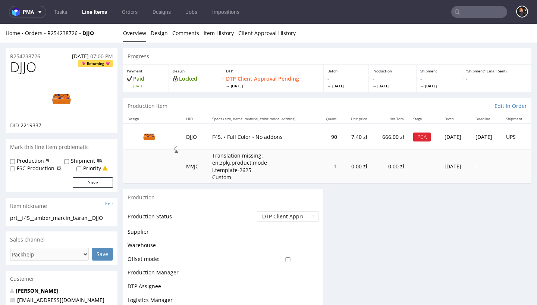
scroll to position [0, 0]
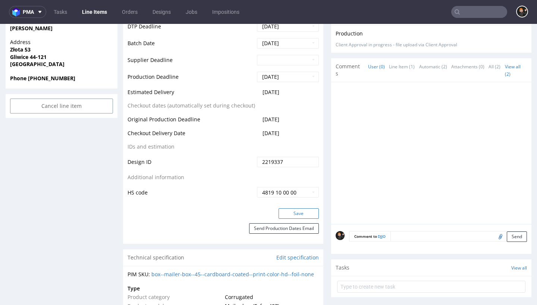
drag, startPoint x: 297, startPoint y: 210, endPoint x: 291, endPoint y: 210, distance: 6.0
click at [296, 210] on button "Save" at bounding box center [299, 213] width 40 height 10
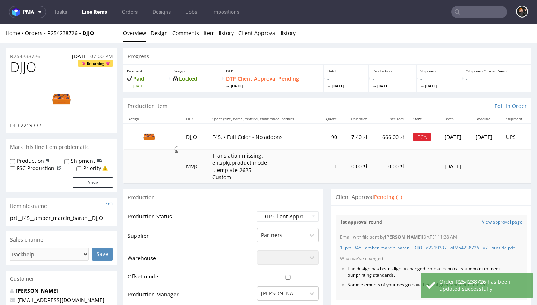
click at [87, 9] on link "Line Items" at bounding box center [95, 12] width 34 height 12
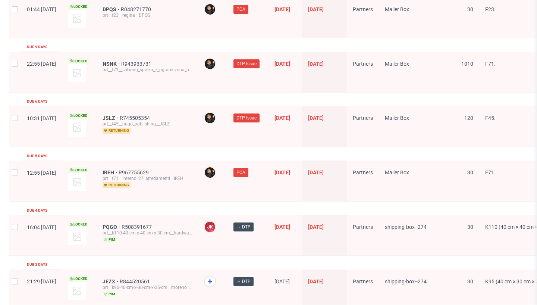
scroll to position [1256, 0]
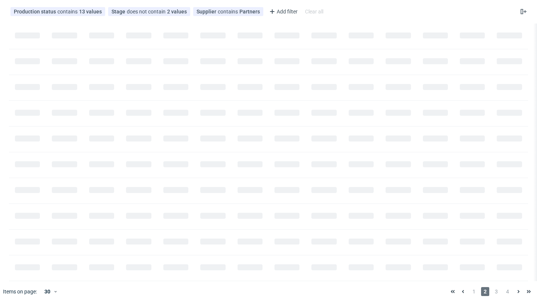
scroll to position [0, 898]
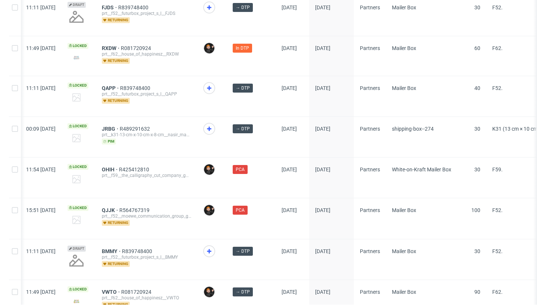
scroll to position [603, 0]
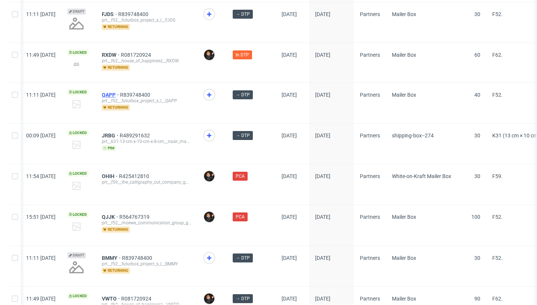
click at [120, 95] on span "QAPP" at bounding box center [111, 95] width 18 height 6
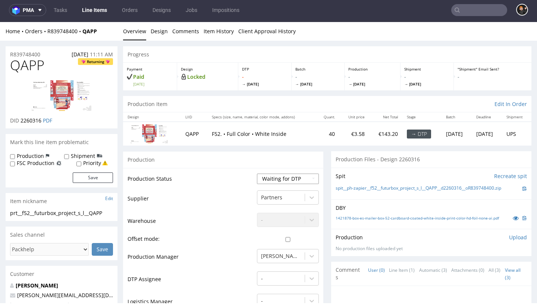
select select "dtp_in_process"
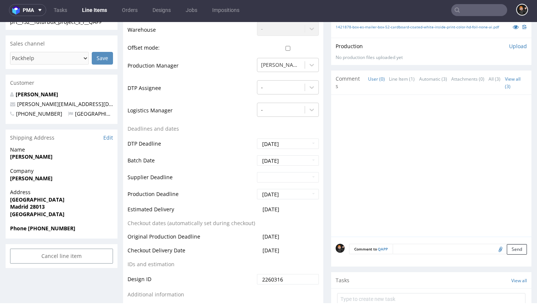
scroll to position [341, 0]
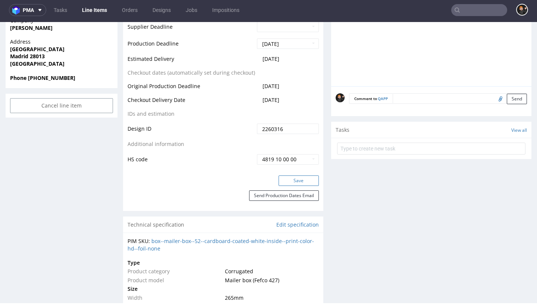
click at [292, 186] on button "Save" at bounding box center [299, 180] width 40 height 10
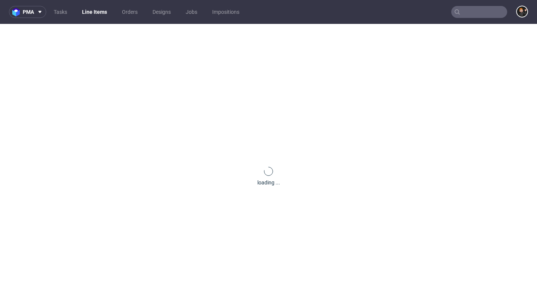
scroll to position [0, 0]
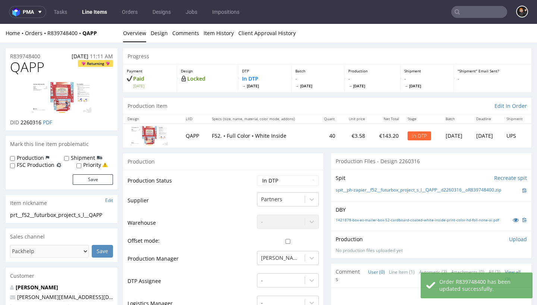
click at [23, 63] on span "QAPP" at bounding box center [27, 67] width 34 height 15
copy span "QAPP"
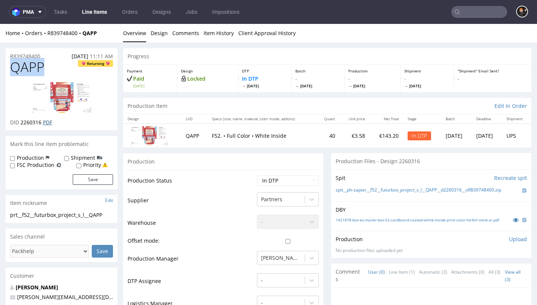
click at [51, 120] on link "PDF" at bounding box center [47, 122] width 9 height 7
